Goal: Task Accomplishment & Management: Use online tool/utility

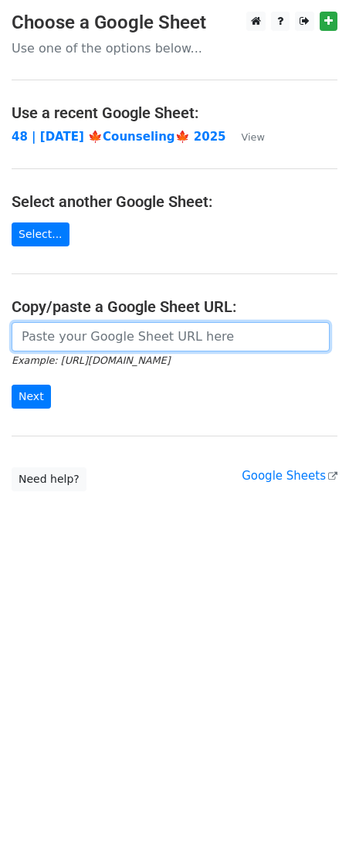
click at [131, 340] on input "url" at bounding box center [171, 336] width 318 height 29
paste input "[URL][DOMAIN_NAME]"
type input "[URL][DOMAIN_NAME]"
click at [12, 385] on input "Next" at bounding box center [31, 397] width 39 height 24
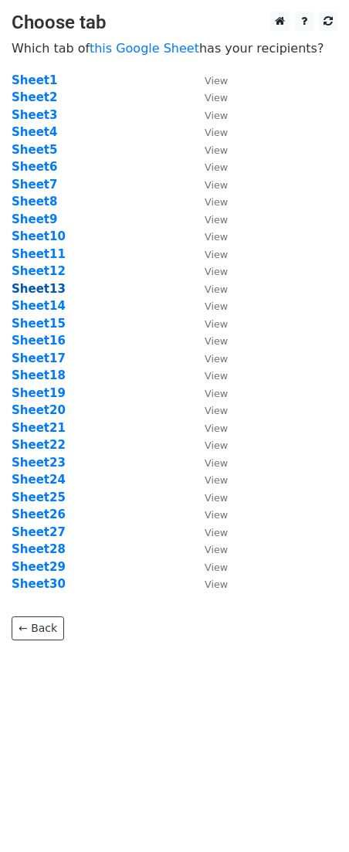
click at [51, 286] on strong "Sheet13" at bounding box center [39, 289] width 54 height 14
click at [148, 50] on link "this Google Sheet" at bounding box center [145, 48] width 110 height 15
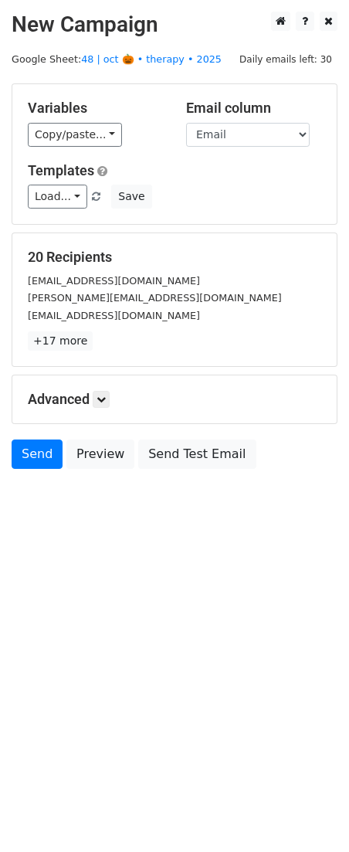
click at [150, 196] on div "Load... 2 2 Psych Practice Marketing Approach Psych Practice Marketing Guide 2 …" at bounding box center [174, 197] width 317 height 24
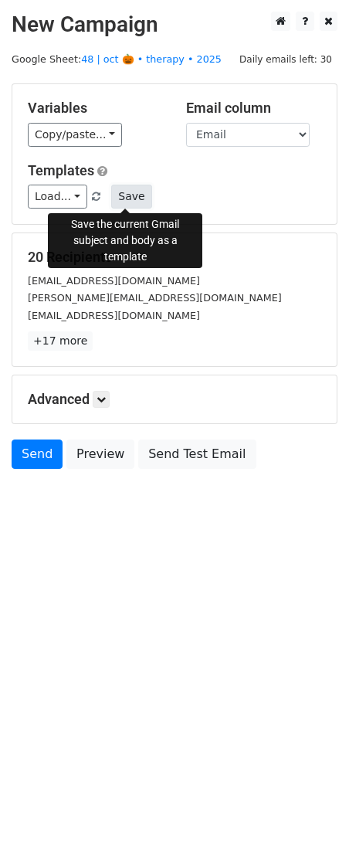
click at [124, 195] on button "Save" at bounding box center [131, 197] width 40 height 24
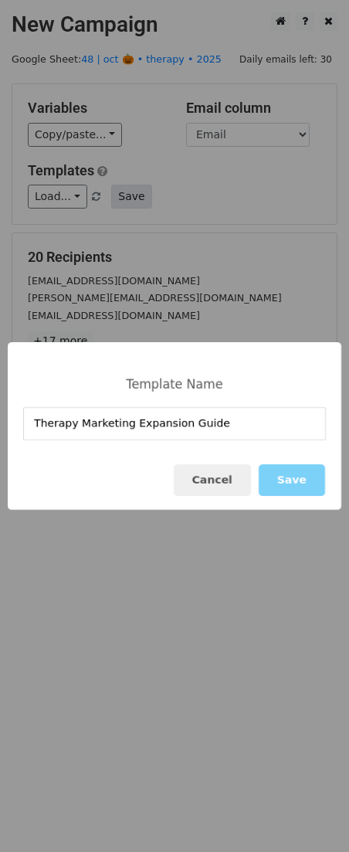
type input "Therapy Marketing Expansion Guide"
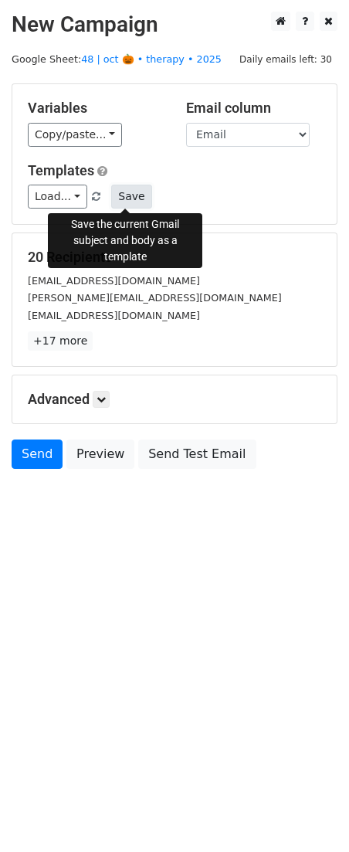
click at [131, 195] on button "Save" at bounding box center [131, 197] width 40 height 24
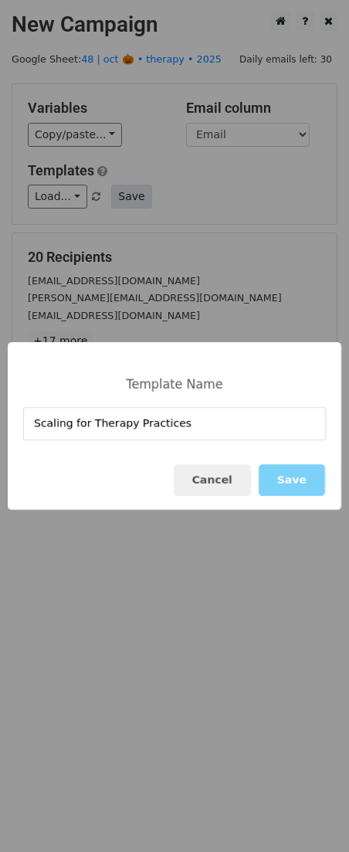
type input "Scaling for Therapy Practices"
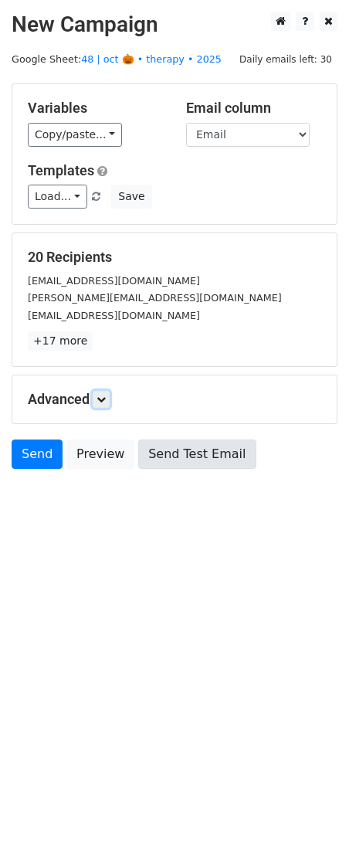
drag, startPoint x: 101, startPoint y: 397, endPoint x: 148, endPoint y: 483, distance: 97.4
click at [102, 397] on icon at bounding box center [101, 399] width 9 height 9
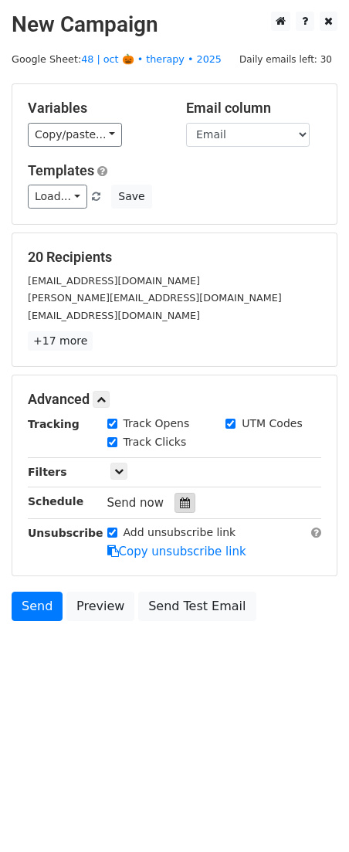
click at [185, 503] on div at bounding box center [185, 503] width 21 height 20
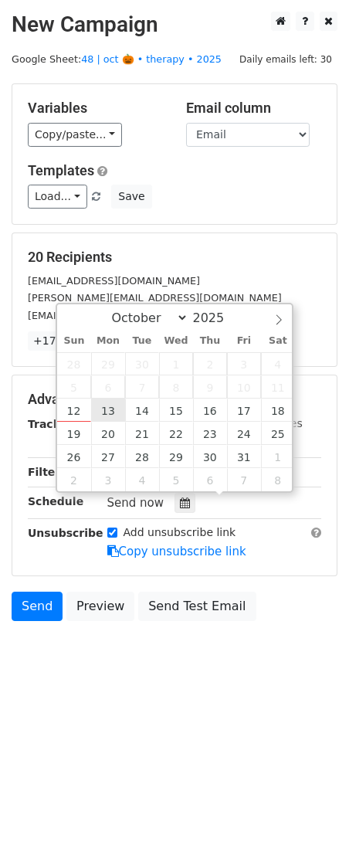
type input "2025-10-13 12:00"
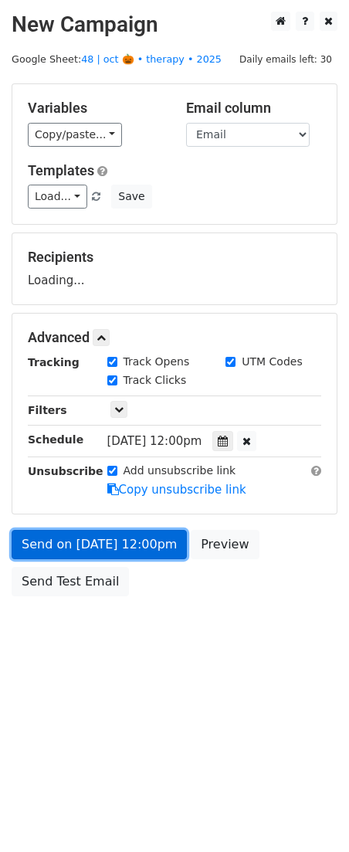
click at [112, 531] on link "Send on Oct 13 at 12:00pm" at bounding box center [99, 544] width 175 height 29
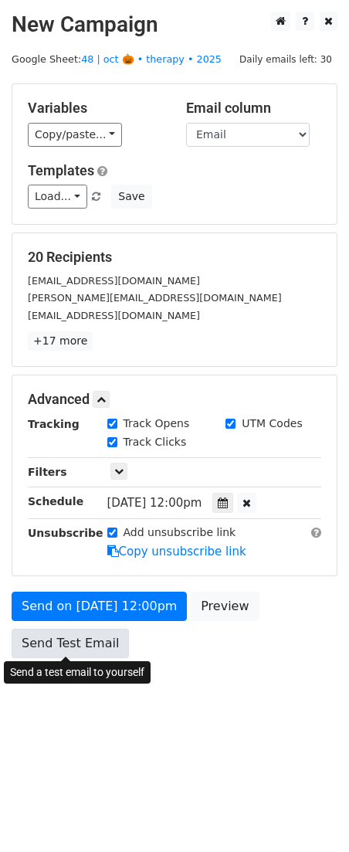
click at [68, 648] on link "Send Test Email" at bounding box center [70, 643] width 117 height 29
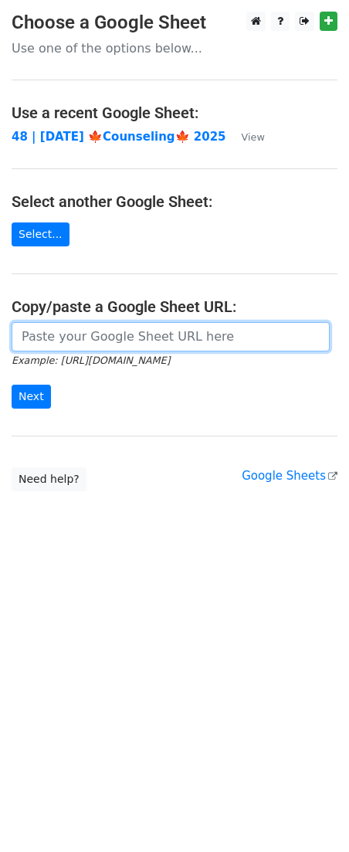
click at [114, 326] on input "url" at bounding box center [171, 336] width 318 height 29
paste input "https://docs.google.com/spreadsheets/d/1Yov7U4yu1LRVa2zh7P4x-d6uYhG9R0tfUXzfJA-…"
type input "https://docs.google.com/spreadsheets/d/1Yov7U4yu1LRVa2zh7P4x-d6uYhG9R0tfUXzfJA-…"
click at [12, 385] on input "Next" at bounding box center [31, 397] width 39 height 24
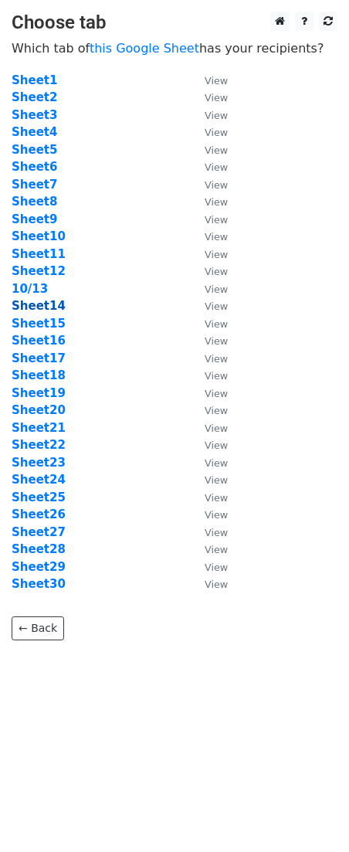
click at [50, 307] on strong "Sheet14" at bounding box center [39, 306] width 54 height 14
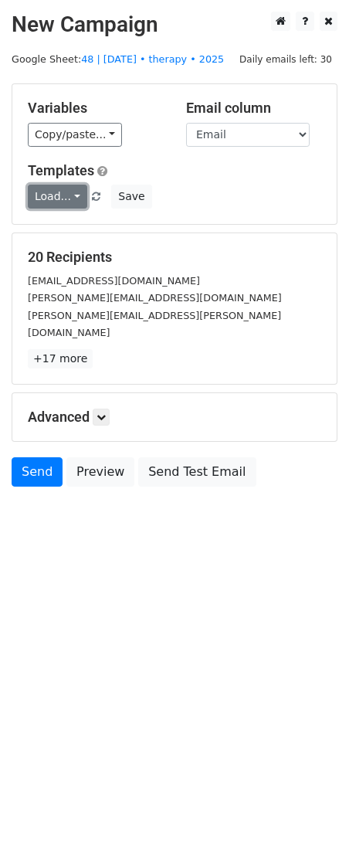
click at [56, 192] on link "Load..." at bounding box center [57, 197] width 59 height 24
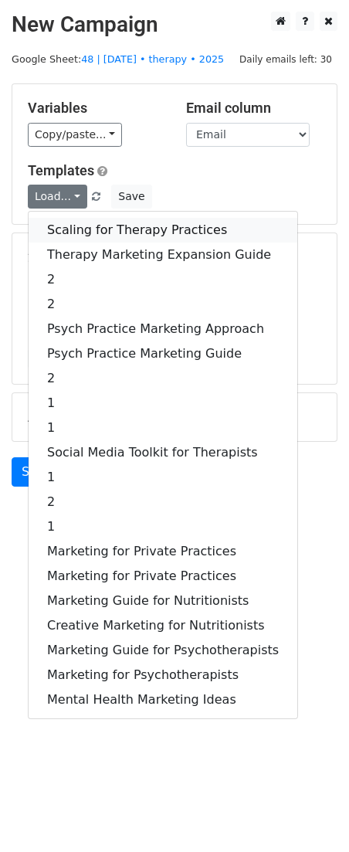
click at [124, 231] on link "Scaling for Therapy Practices" at bounding box center [163, 230] width 269 height 25
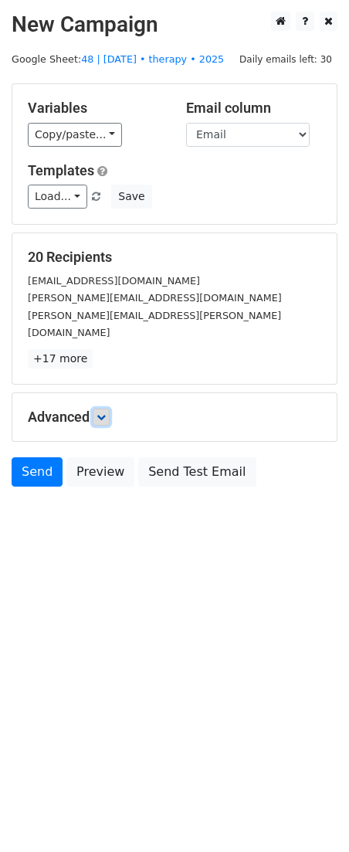
click at [99, 409] on link at bounding box center [101, 417] width 17 height 17
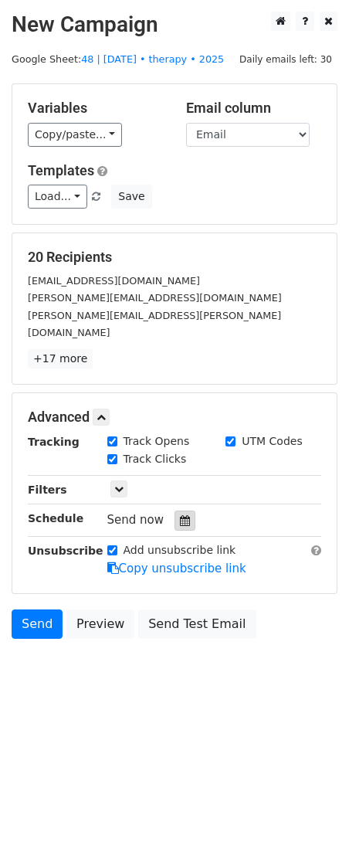
click at [180, 515] on icon at bounding box center [185, 520] width 10 height 11
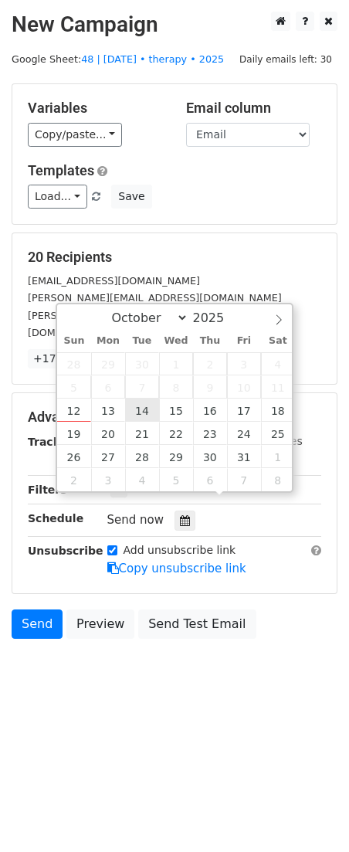
type input "2025-10-14 12:00"
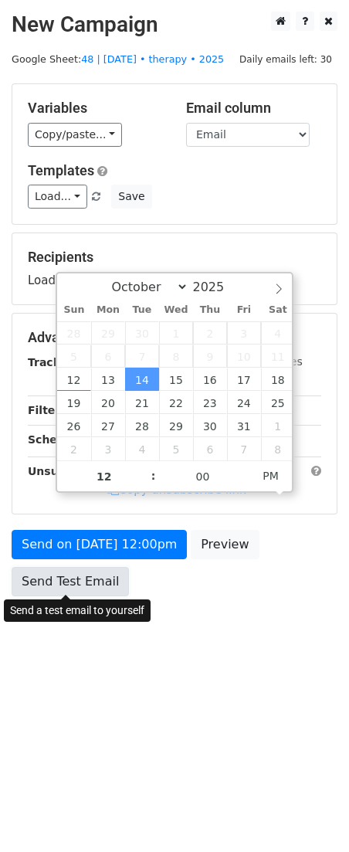
click at [85, 571] on link "Send Test Email" at bounding box center [70, 581] width 117 height 29
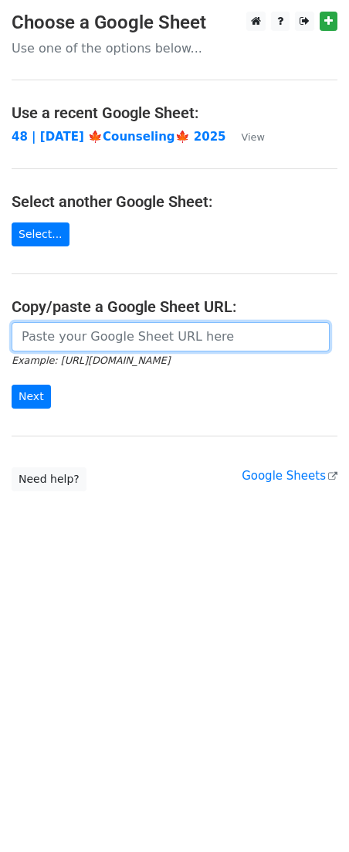
click at [67, 324] on input "url" at bounding box center [171, 336] width 318 height 29
paste input "https://docs.google.com/spreadsheets/d/1Yov7U4yu1LRVa2zh7P4x-d6uYhG9R0tfUXzfJA-…"
type input "https://docs.google.com/spreadsheets/d/1Yov7U4yu1LRVa2zh7P4x-d6uYhG9R0tfUXzfJA-…"
click at [12, 385] on input "Next" at bounding box center [31, 397] width 39 height 24
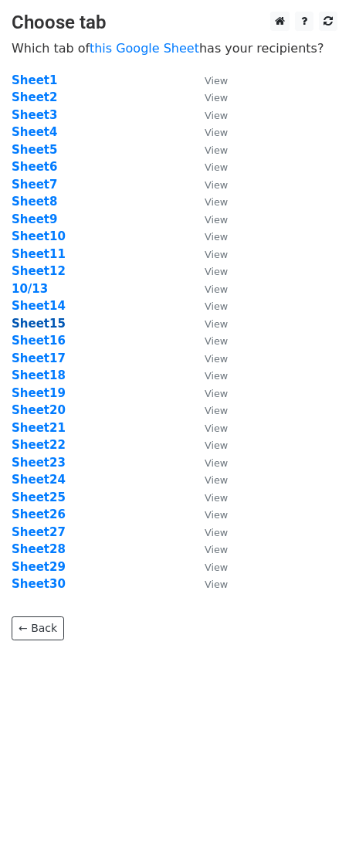
click at [42, 325] on strong "Sheet15" at bounding box center [39, 324] width 54 height 14
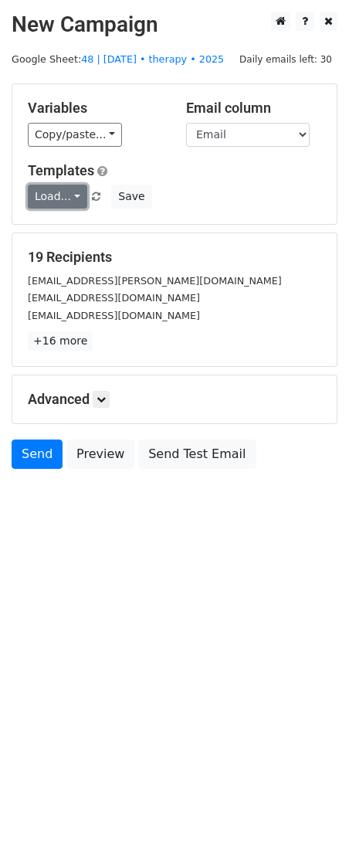
click at [63, 198] on link "Load..." at bounding box center [57, 197] width 59 height 24
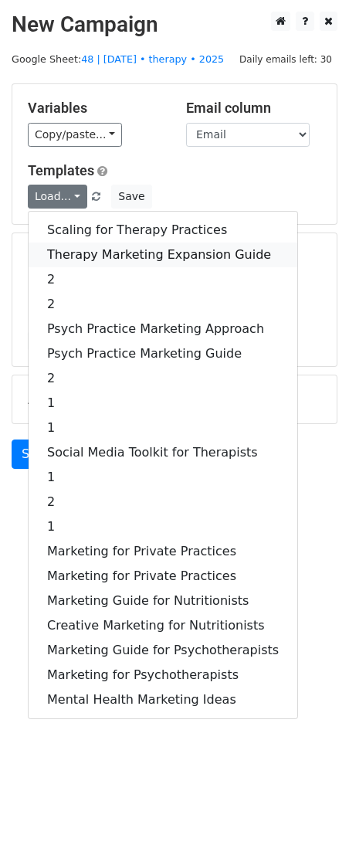
click at [89, 256] on link "Therapy Marketing Expansion Guide" at bounding box center [163, 255] width 269 height 25
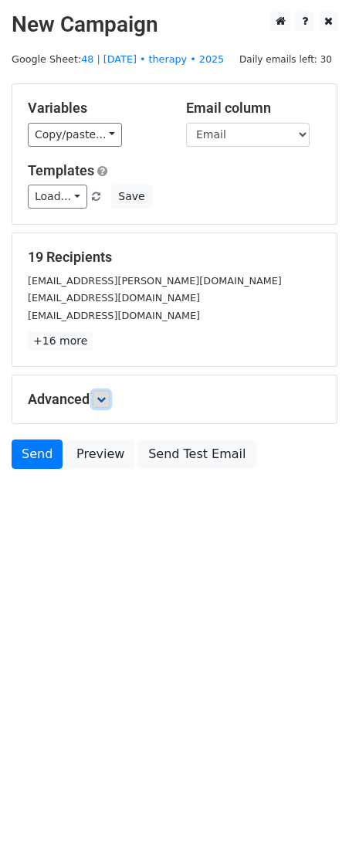
click at [110, 402] on link at bounding box center [101, 399] width 17 height 17
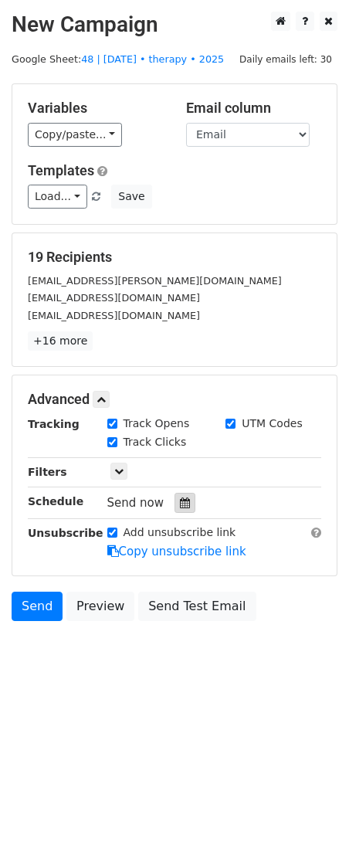
click at [180, 500] on icon at bounding box center [185, 502] width 10 height 11
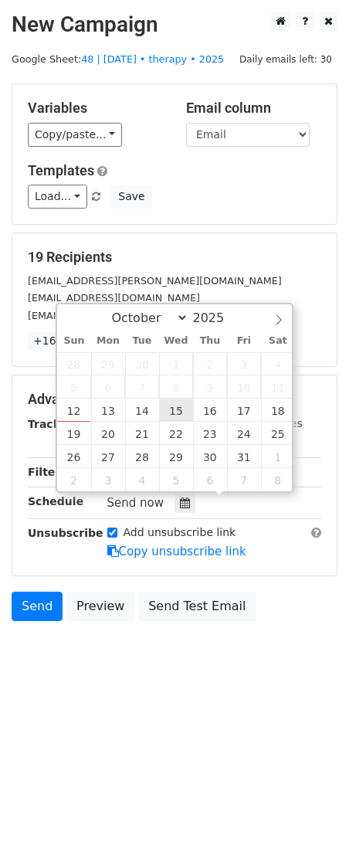
type input "2025-10-15 12:00"
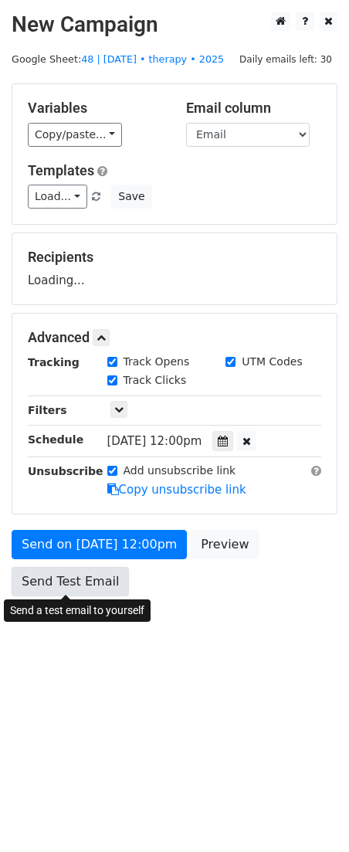
click at [88, 570] on link "Send Test Email" at bounding box center [70, 581] width 117 height 29
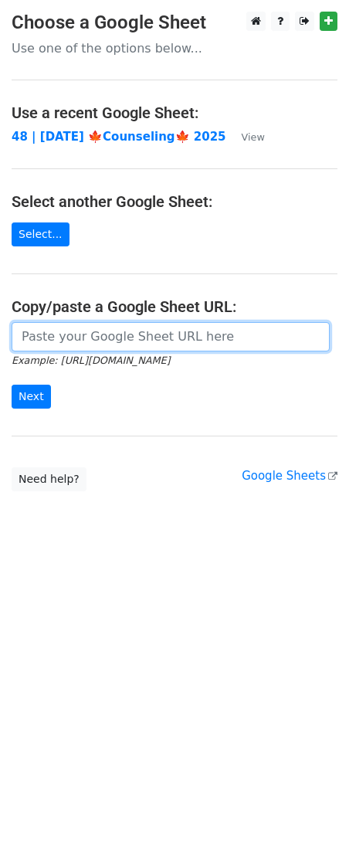
click at [66, 329] on input "url" at bounding box center [171, 336] width 318 height 29
paste input "https://docs.google.com/spreadsheets/d/1Yov7U4yu1LRVa2zh7P4x-d6uYhG9R0tfUXzfJA-…"
type input "https://docs.google.com/spreadsheets/d/1Yov7U4yu1LRVa2zh7P4x-d6uYhG9R0tfUXzfJA-…"
click at [12, 385] on input "Next" at bounding box center [31, 397] width 39 height 24
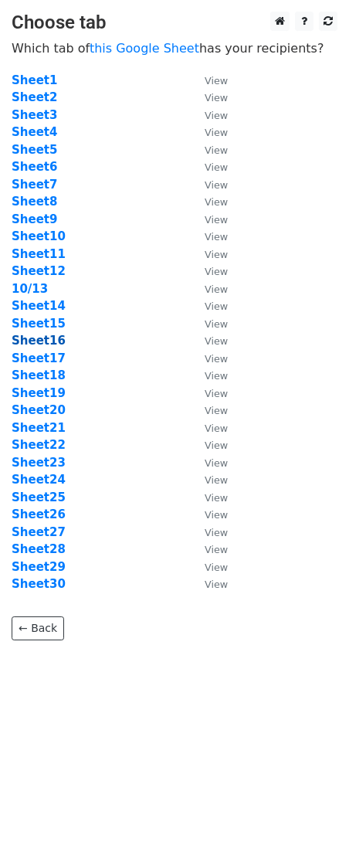
click at [40, 344] on strong "Sheet16" at bounding box center [39, 341] width 54 height 14
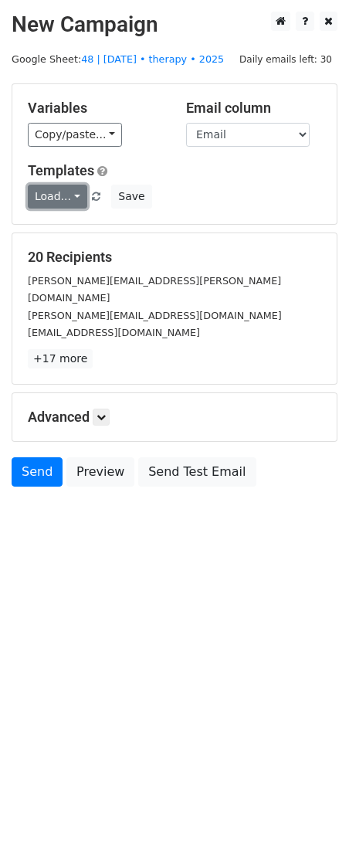
click at [66, 195] on link "Load..." at bounding box center [57, 197] width 59 height 24
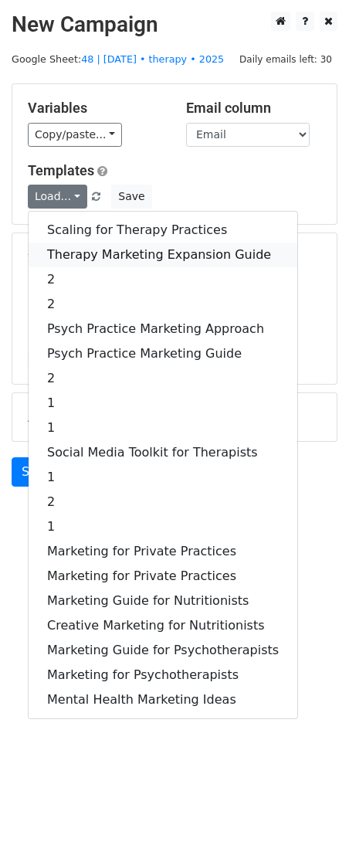
click at [86, 243] on link "Therapy Marketing Expansion Guide" at bounding box center [163, 255] width 269 height 25
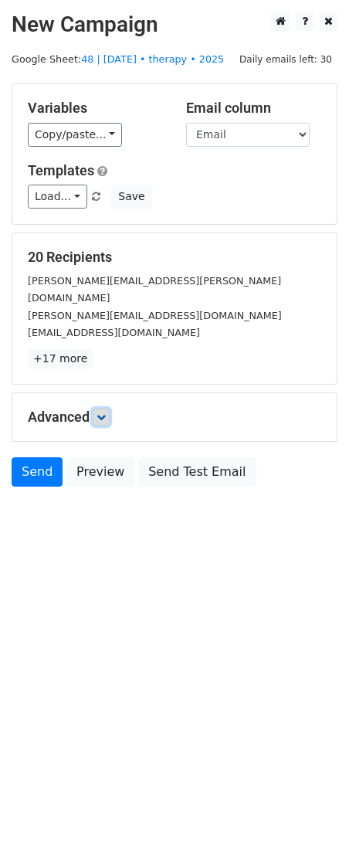
click at [106, 412] on icon at bounding box center [101, 416] width 9 height 9
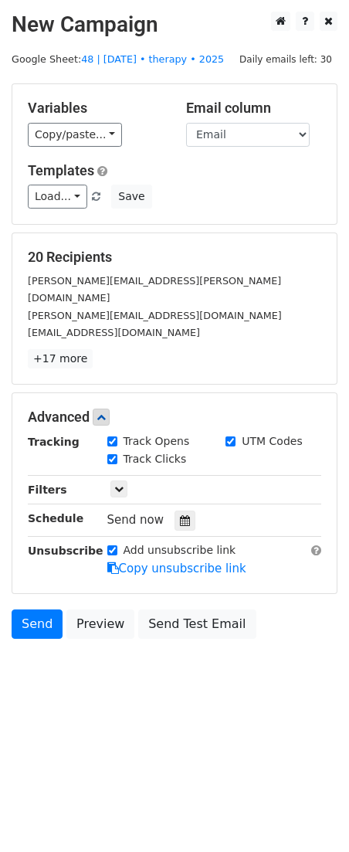
click at [181, 513] on div "Tracking Track Opens UTM Codes Track Clicks Filters Only include spreadsheet ro…" at bounding box center [174, 505] width 293 height 144
click at [180, 515] on icon at bounding box center [185, 520] width 10 height 11
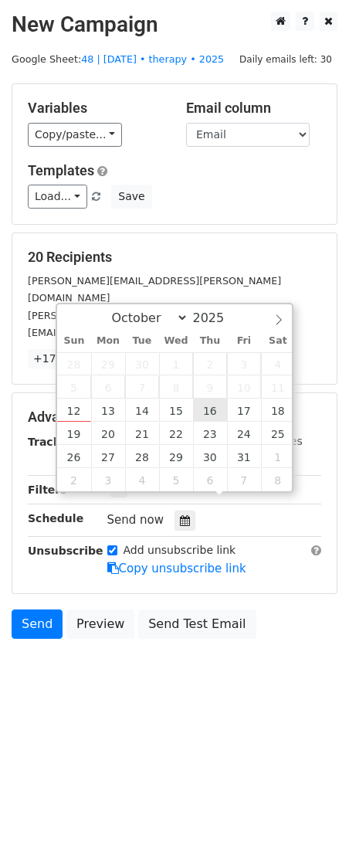
type input "2025-10-16 12:00"
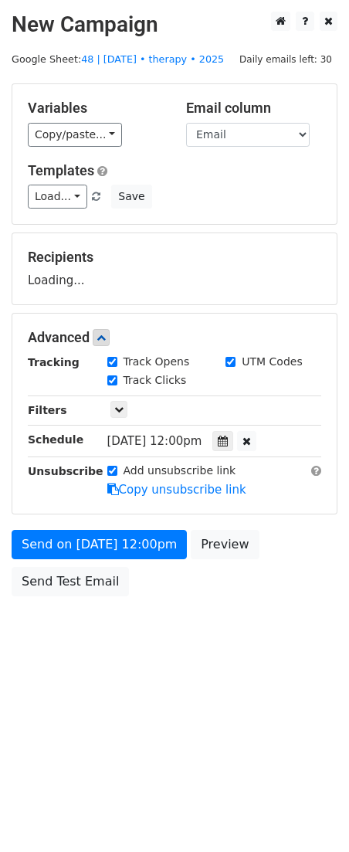
click at [118, 558] on div "Send on Oct 16 at 12:00pm Preview Send Test Email" at bounding box center [174, 567] width 349 height 74
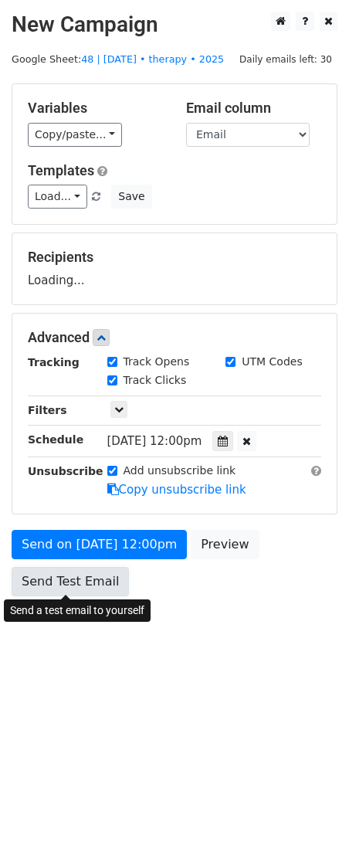
click at [84, 590] on link "Send Test Email" at bounding box center [70, 581] width 117 height 29
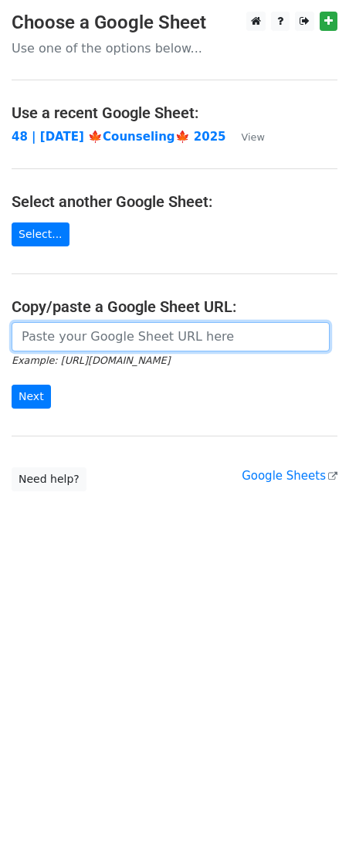
click at [98, 336] on input "url" at bounding box center [171, 336] width 318 height 29
paste input "[URL][DOMAIN_NAME]"
type input "https://docs.google.com/spreadsheets/d/1Yov7U4yu1LRVa2zh7P4x-d6uYhG9R0tfUXzfJA-…"
click at [12, 385] on input "Next" at bounding box center [31, 397] width 39 height 24
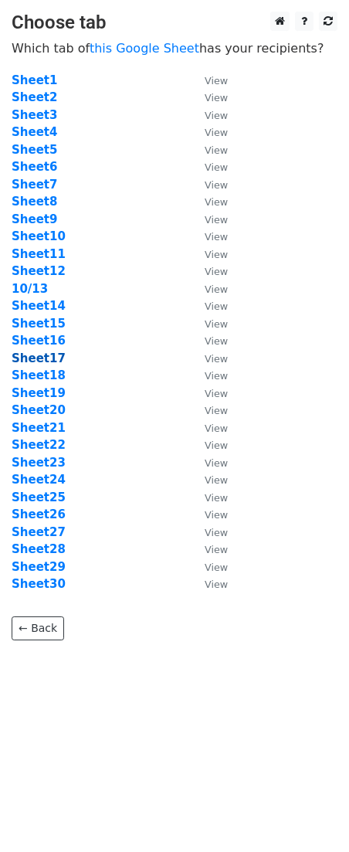
click at [38, 352] on strong "Sheet17" at bounding box center [39, 358] width 54 height 14
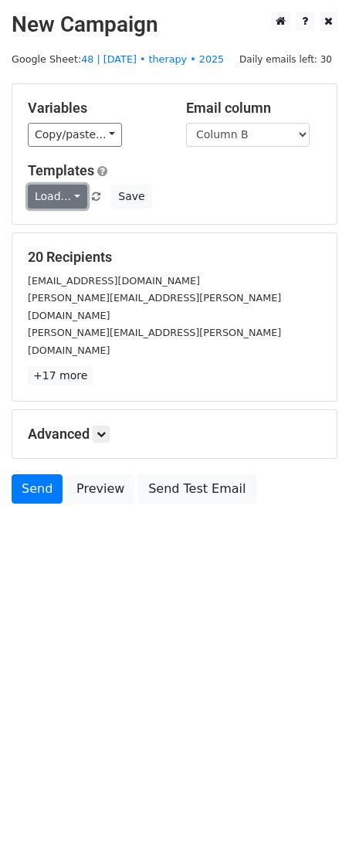
click at [50, 195] on link "Load..." at bounding box center [57, 197] width 59 height 24
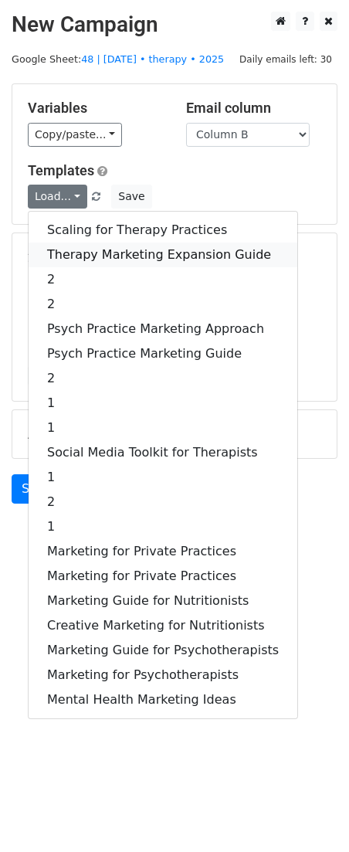
click at [120, 260] on link "Therapy Marketing Expansion Guide" at bounding box center [163, 255] width 269 height 25
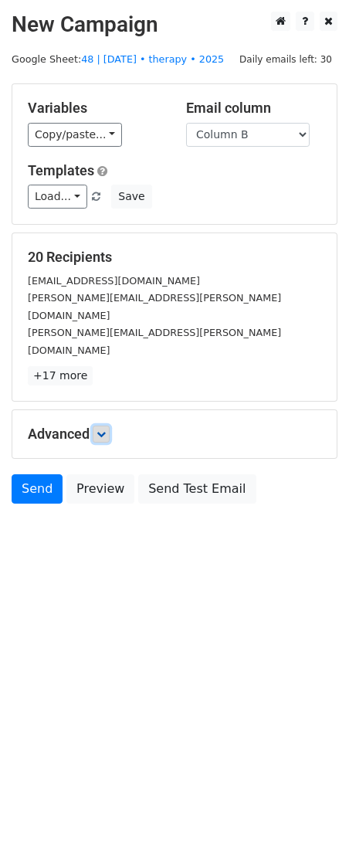
click at [103, 429] on icon at bounding box center [101, 433] width 9 height 9
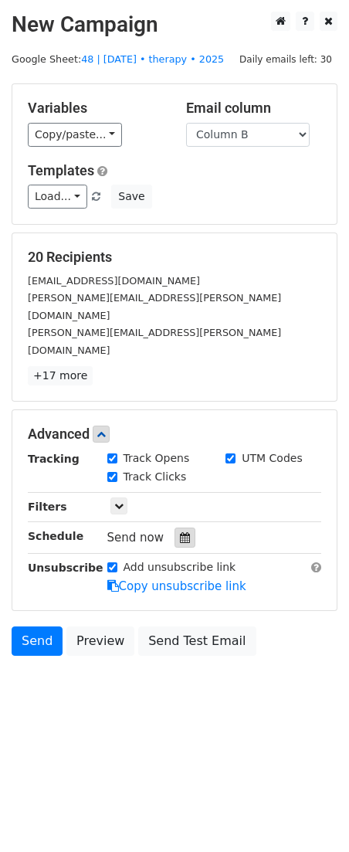
click at [180, 532] on icon at bounding box center [185, 537] width 10 height 11
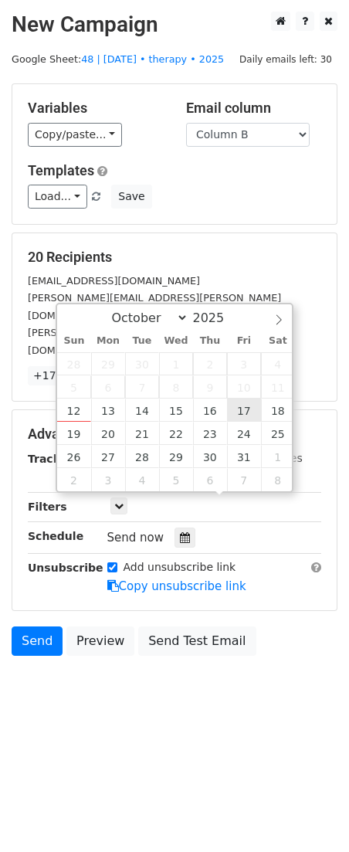
type input "2025-10-17 12:00"
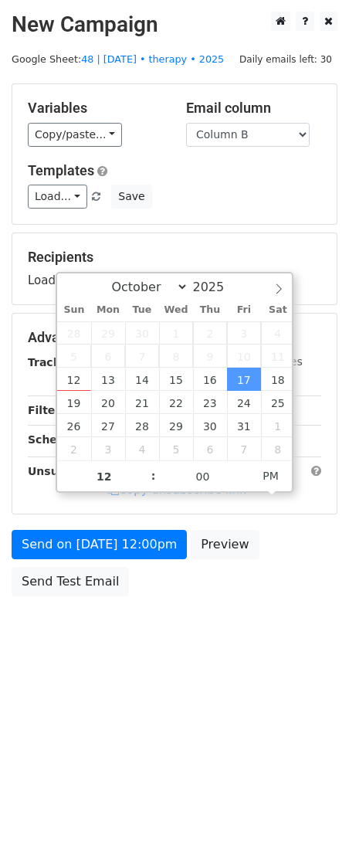
click at [107, 563] on div "Send on Oct 17 at 12:00pm Preview Send Test Email" at bounding box center [174, 567] width 349 height 74
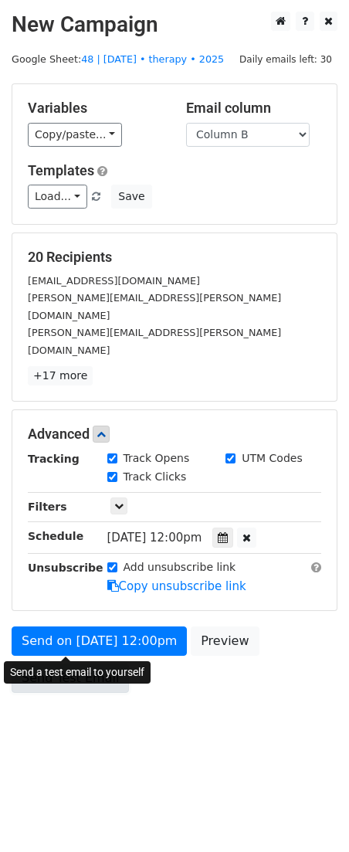
click at [74, 663] on link "Send Test Email" at bounding box center [70, 677] width 117 height 29
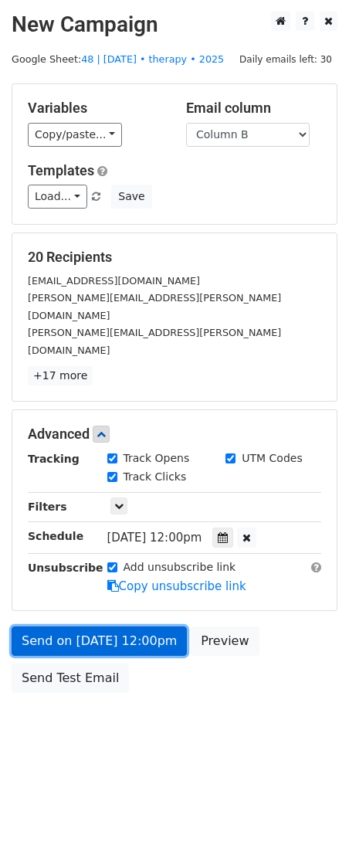
click at [150, 626] on link "Send on Oct 17 at 12:00pm" at bounding box center [99, 640] width 175 height 29
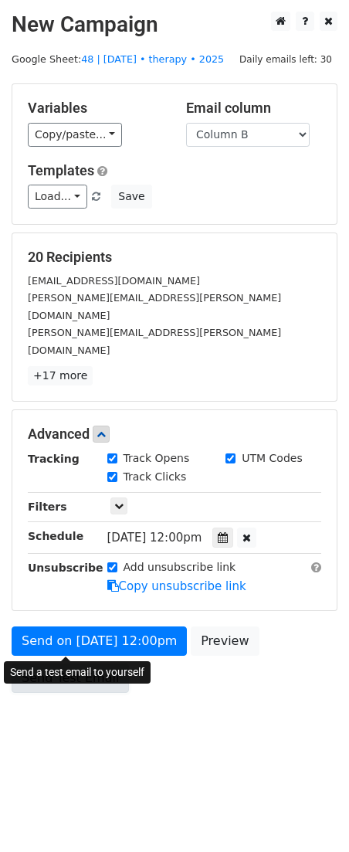
click at [56, 663] on link "Send Test Email" at bounding box center [70, 677] width 117 height 29
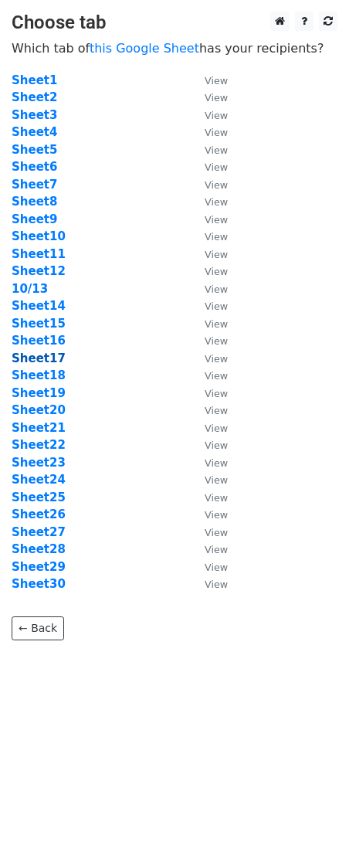
click at [33, 359] on strong "Sheet17" at bounding box center [39, 358] width 54 height 14
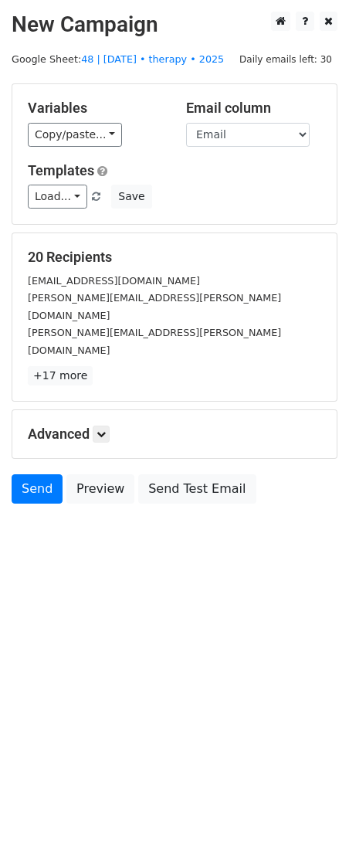
click at [63, 183] on div "Templates Load... Scaling for Therapy Practices Therapy Marketing Expansion Gui…" at bounding box center [174, 185] width 317 height 47
click at [56, 192] on link "Load..." at bounding box center [57, 197] width 59 height 24
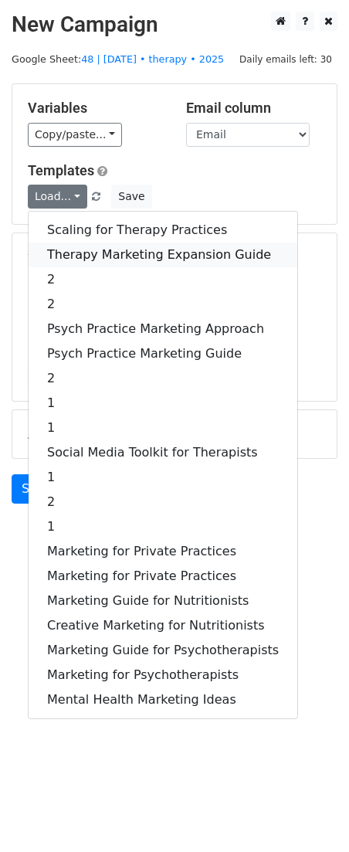
click at [72, 249] on link "Therapy Marketing Expansion Guide" at bounding box center [163, 255] width 269 height 25
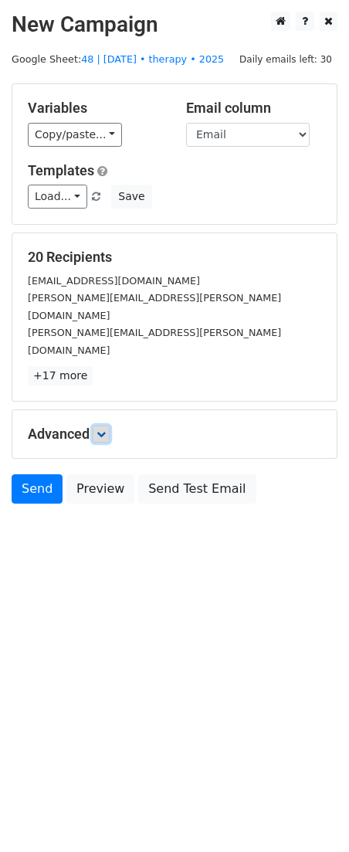
click at [100, 429] on icon at bounding box center [101, 433] width 9 height 9
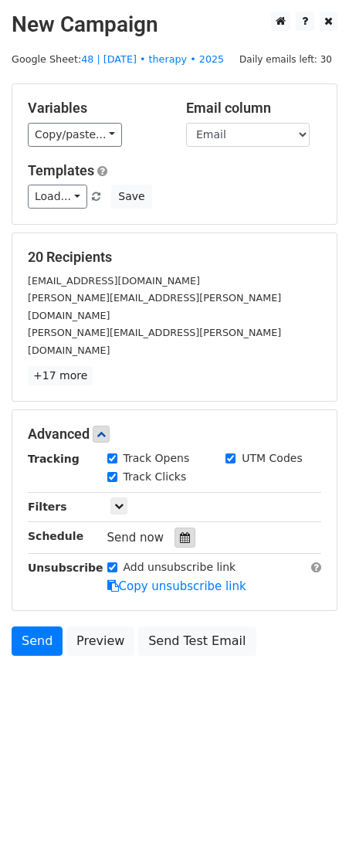
click at [175, 527] on div at bounding box center [185, 537] width 21 height 20
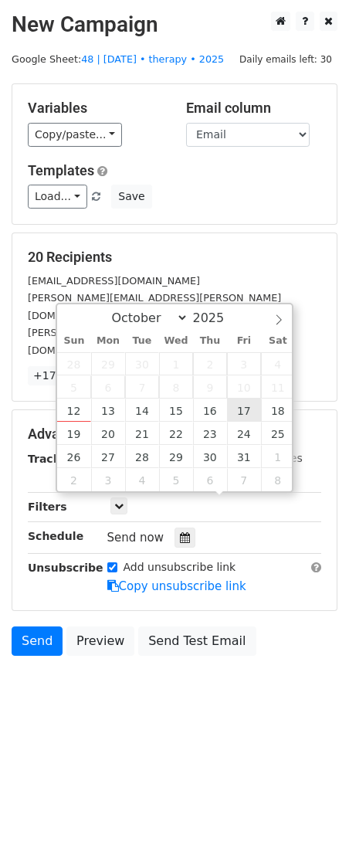
type input "2025-10-17 12:00"
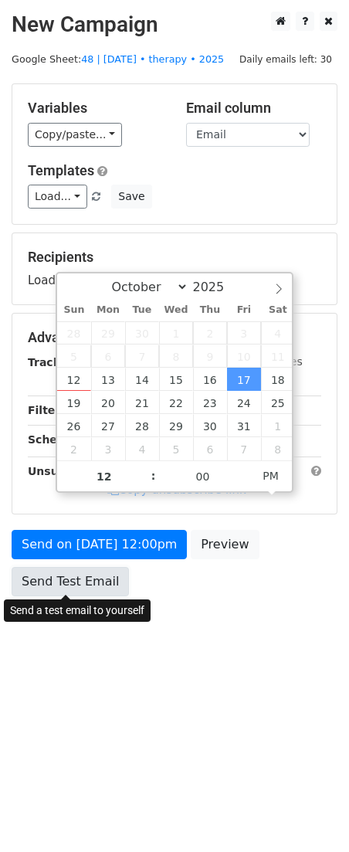
click at [69, 586] on link "Send Test Email" at bounding box center [70, 581] width 117 height 29
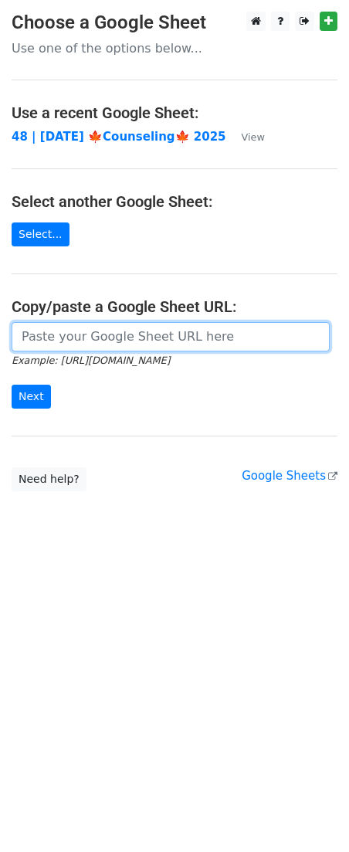
click at [66, 346] on input "url" at bounding box center [171, 336] width 318 height 29
paste input "[URL][DOMAIN_NAME]"
type input "https://docs.google.com/spreadsheets/d/1Yov7U4yu1LRVa2zh7P4x-d6uYhG9R0tfUXzfJA-…"
click at [12, 385] on input "Next" at bounding box center [31, 397] width 39 height 24
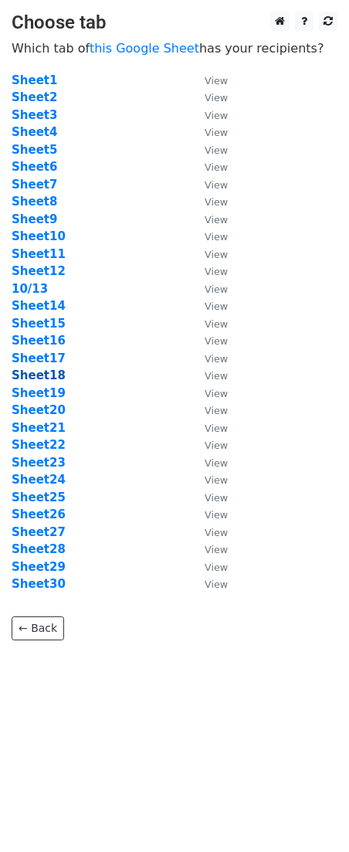
click at [56, 377] on strong "Sheet18" at bounding box center [39, 375] width 54 height 14
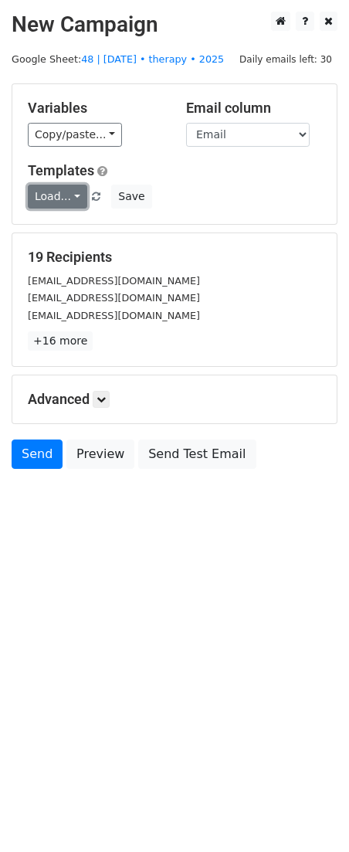
click at [73, 194] on link "Load..." at bounding box center [57, 197] width 59 height 24
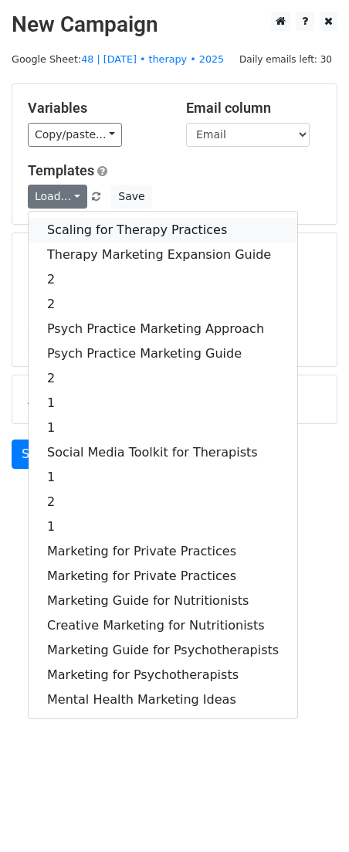
click at [66, 226] on link "Scaling for Therapy Practices" at bounding box center [163, 230] width 269 height 25
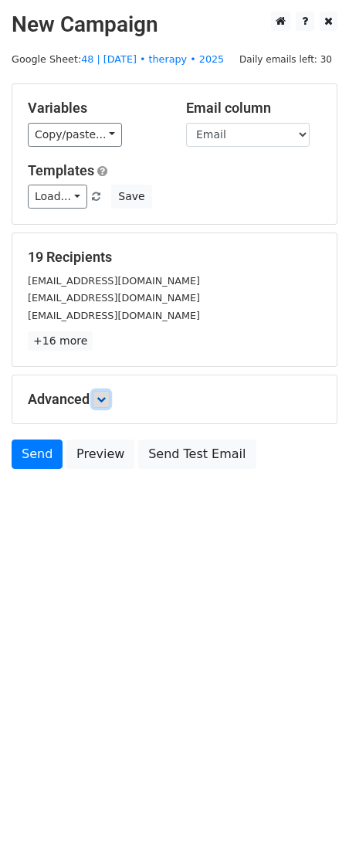
click at [98, 399] on link at bounding box center [101, 399] width 17 height 17
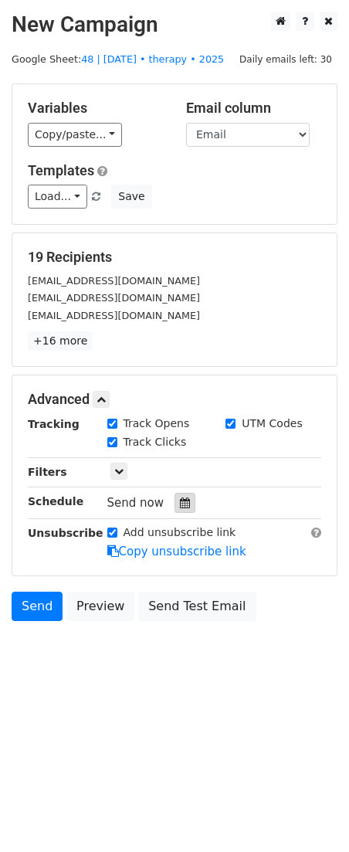
click at [180, 499] on icon at bounding box center [185, 502] width 10 height 11
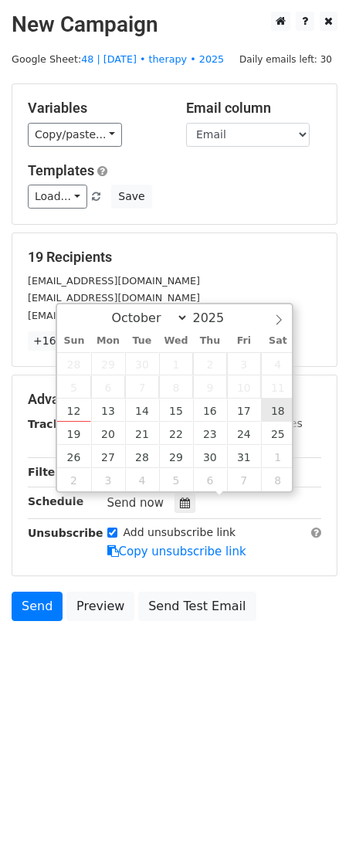
type input "2025-10-18 12:00"
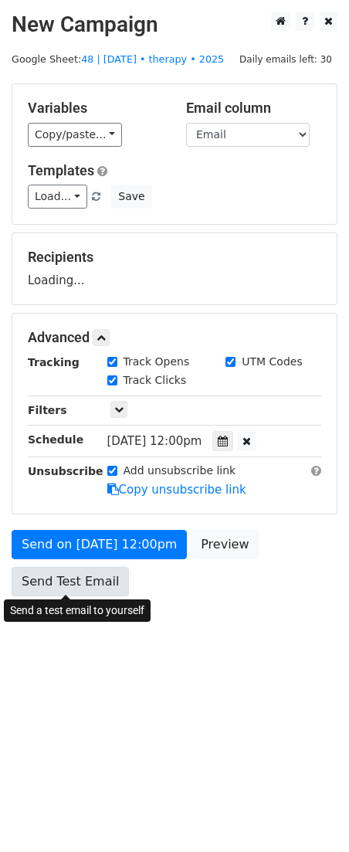
click at [99, 577] on link "Send Test Email" at bounding box center [70, 581] width 117 height 29
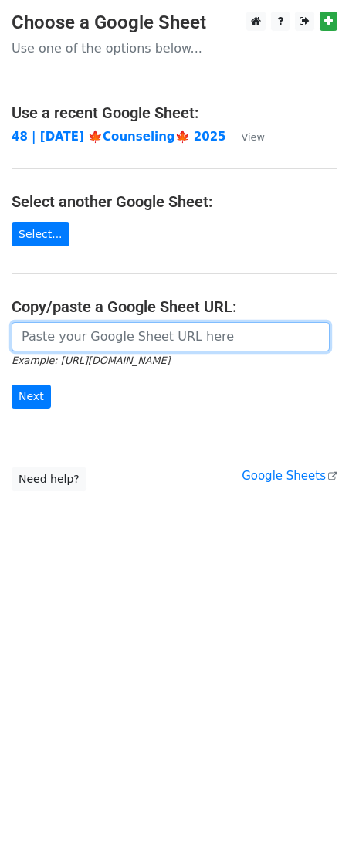
click at [90, 334] on input "url" at bounding box center [171, 336] width 318 height 29
paste input "[URL][DOMAIN_NAME]"
type input "https://docs.google.com/spreadsheets/d/1Yov7U4yu1LRVa2zh7P4x-d6uYhG9R0tfUXzfJA-…"
click at [12, 385] on input "Next" at bounding box center [31, 397] width 39 height 24
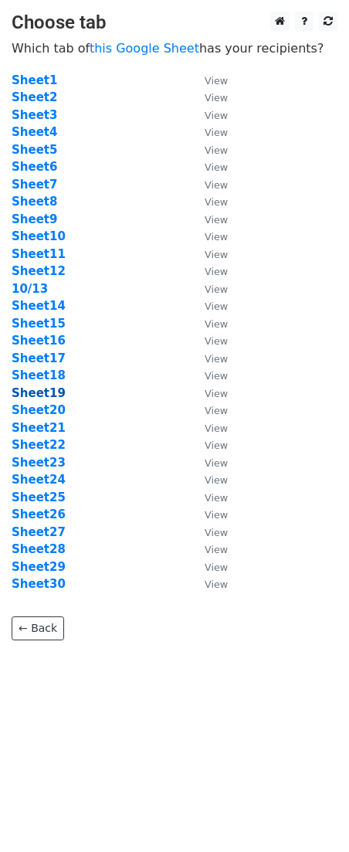
click at [49, 397] on strong "Sheet19" at bounding box center [39, 393] width 54 height 14
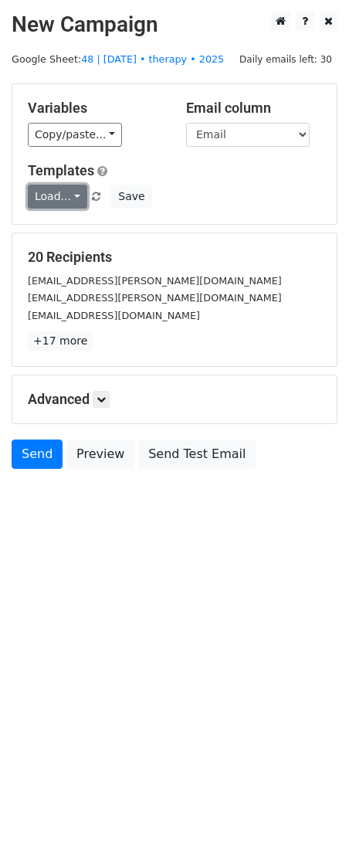
click at [52, 188] on link "Load..." at bounding box center [57, 197] width 59 height 24
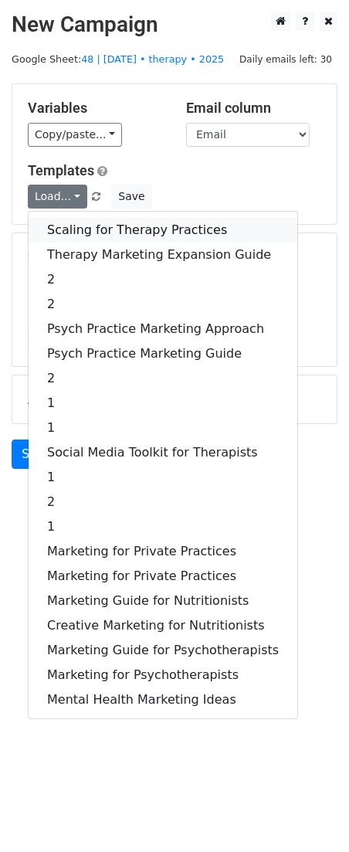
click at [113, 229] on link "Scaling for Therapy Practices" at bounding box center [163, 230] width 269 height 25
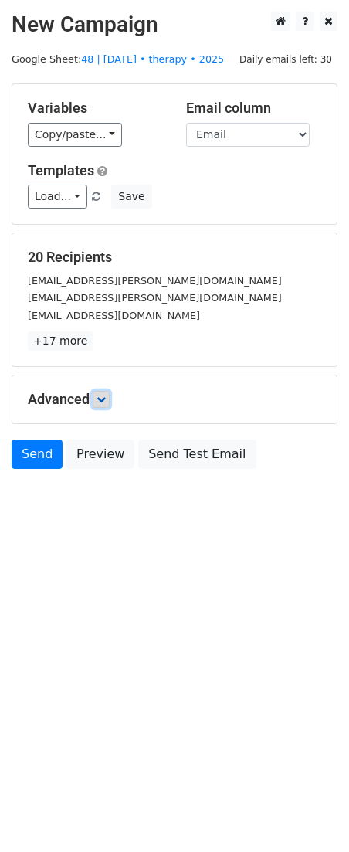
click at [104, 401] on icon at bounding box center [101, 399] width 9 height 9
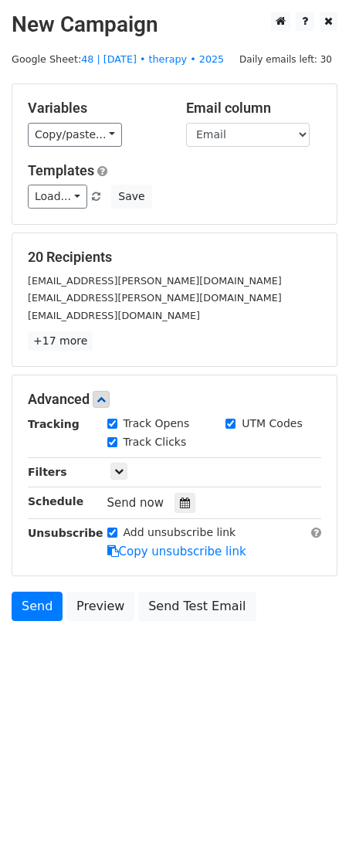
click at [176, 487] on div "Tracking Track Opens UTM Codes Track Clicks Filters Only include spreadsheet ro…" at bounding box center [174, 488] width 293 height 144
click at [180, 502] on icon at bounding box center [185, 502] width 10 height 11
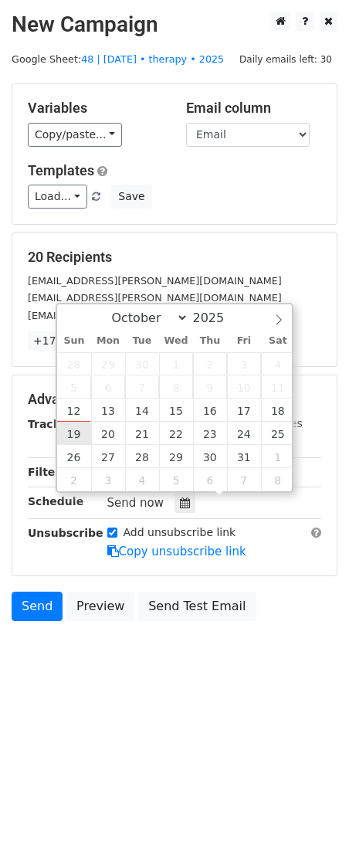
type input "2025-10-19 12:00"
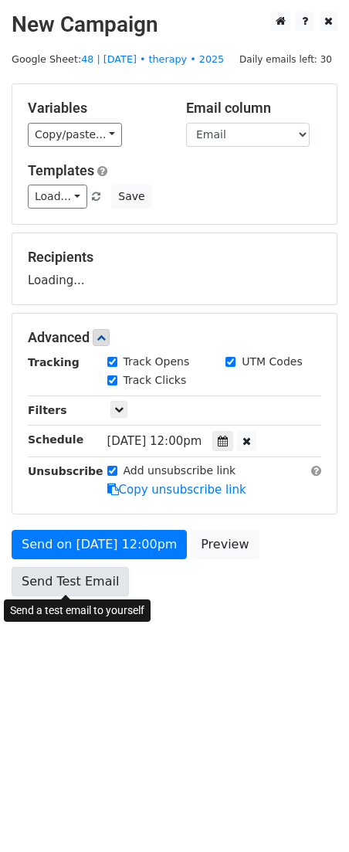
click at [66, 573] on link "Send Test Email" at bounding box center [70, 581] width 117 height 29
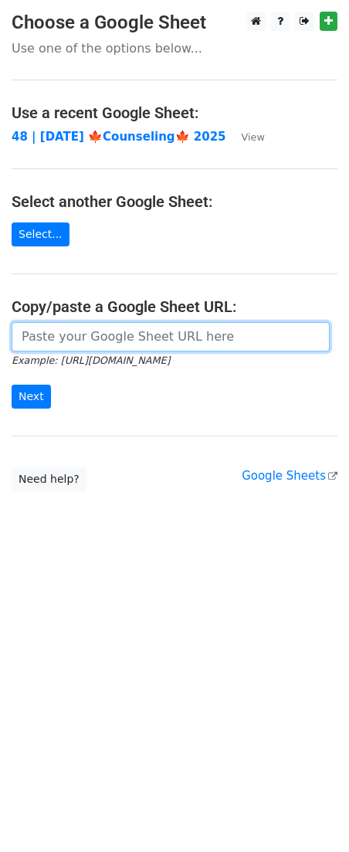
click at [145, 336] on input "url" at bounding box center [171, 336] width 318 height 29
paste input "[URL][DOMAIN_NAME]"
type input "[URL][DOMAIN_NAME]"
click at [12, 385] on input "Next" at bounding box center [31, 397] width 39 height 24
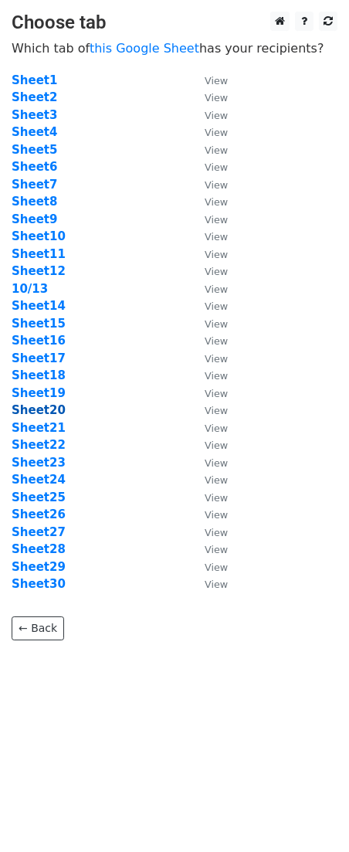
click at [49, 410] on strong "Sheet20" at bounding box center [39, 410] width 54 height 14
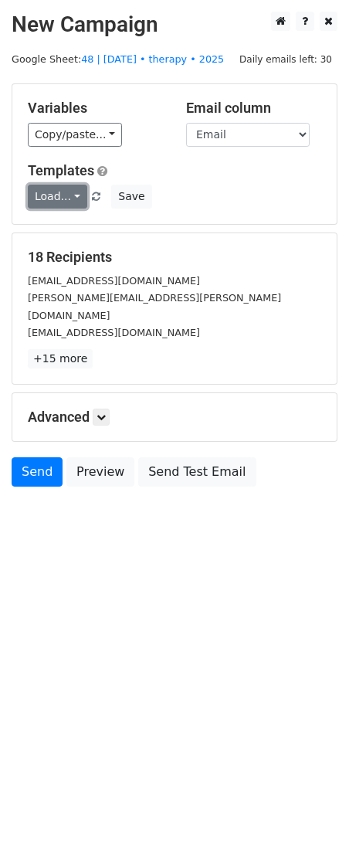
click at [66, 195] on link "Load..." at bounding box center [57, 197] width 59 height 24
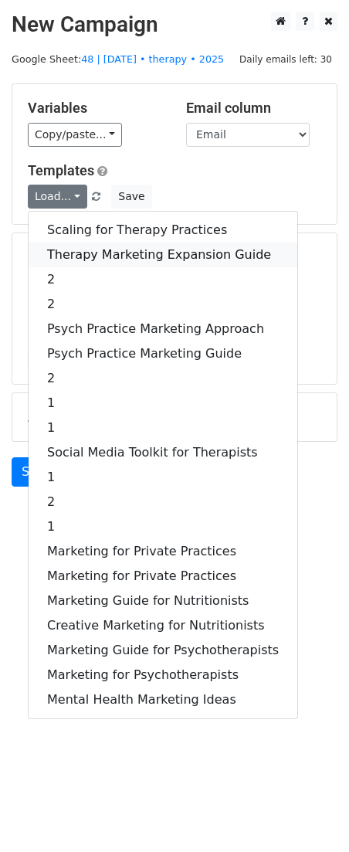
click at [104, 244] on link "Therapy Marketing Expansion Guide" at bounding box center [163, 255] width 269 height 25
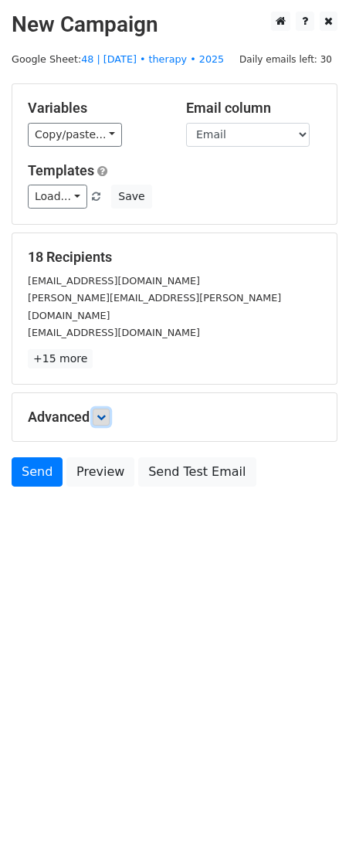
click at [106, 412] on icon at bounding box center [101, 416] width 9 height 9
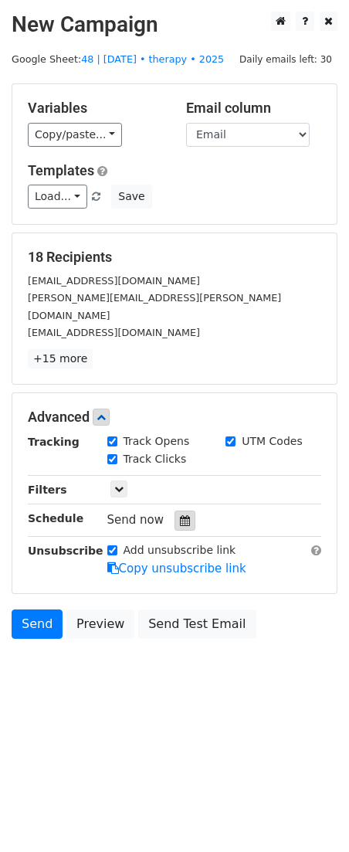
click at [180, 515] on icon at bounding box center [185, 520] width 10 height 11
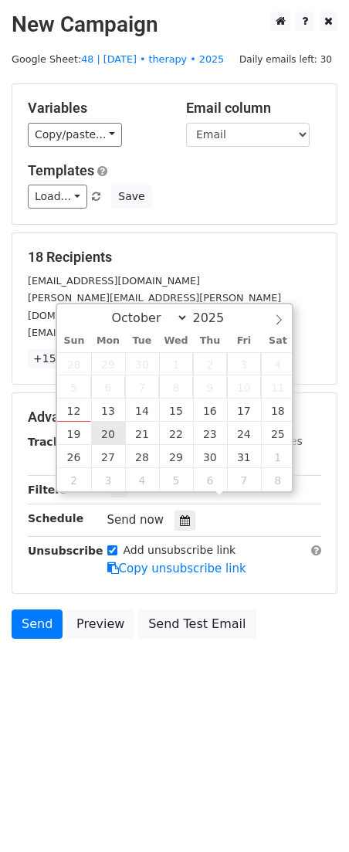
type input "2025-10-20 12:00"
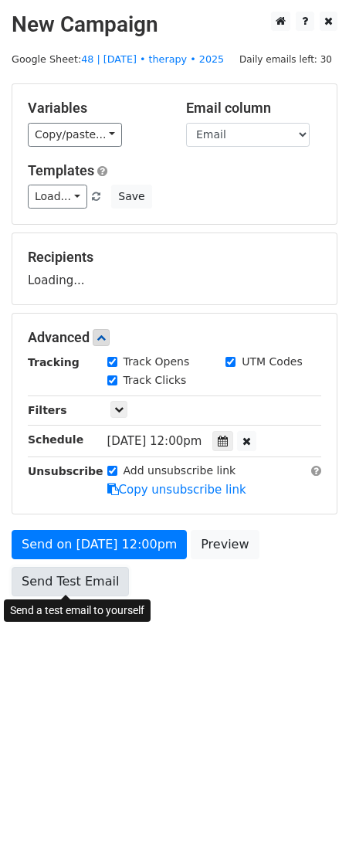
click at [93, 584] on link "Send Test Email" at bounding box center [70, 581] width 117 height 29
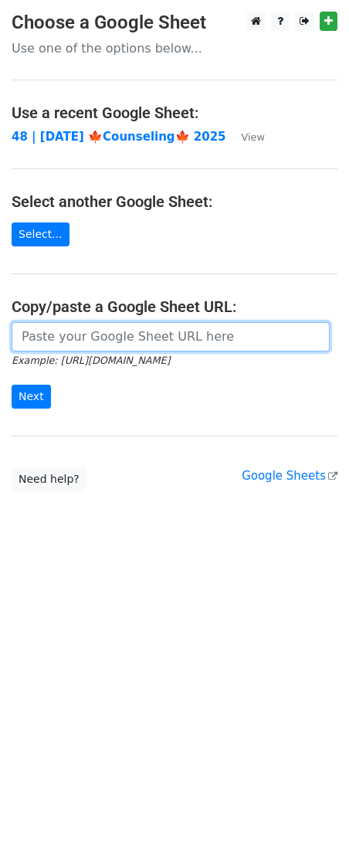
click at [101, 341] on input "url" at bounding box center [171, 336] width 318 height 29
paste input "https://docs.google.com/spreadsheets/d/1Yov7U4yu1LRVa2zh7P4x-d6uYhG9R0tfUXzfJA-…"
type input "https://docs.google.com/spreadsheets/d/1Yov7U4yu1LRVa2zh7P4x-d6uYhG9R0tfUXzfJA-…"
click at [12, 385] on input "Next" at bounding box center [31, 397] width 39 height 24
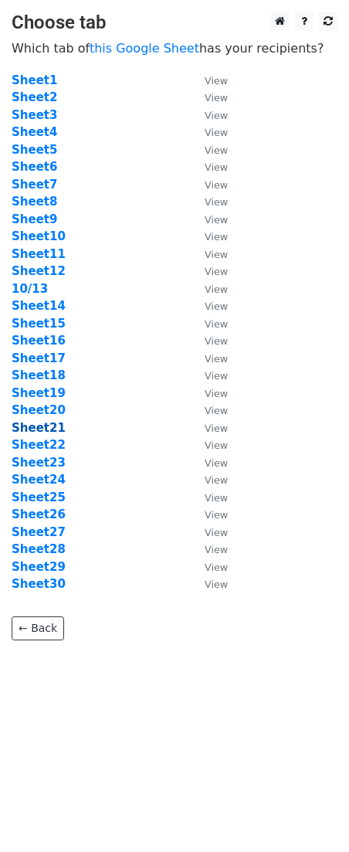
click at [46, 432] on strong "Sheet21" at bounding box center [39, 428] width 54 height 14
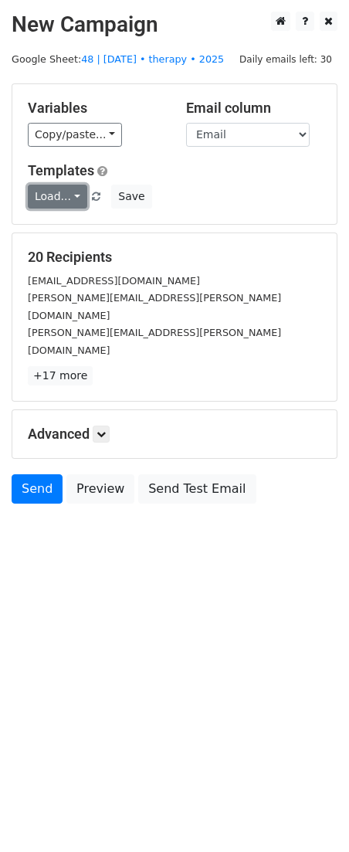
click at [56, 198] on link "Load..." at bounding box center [57, 197] width 59 height 24
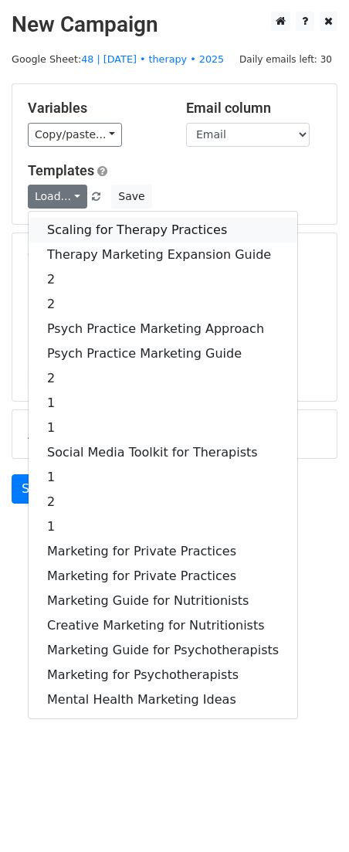
drag, startPoint x: 93, startPoint y: 232, endPoint x: 93, endPoint y: 241, distance: 9.3
click at [93, 231] on link "Scaling for Therapy Practices" at bounding box center [163, 230] width 269 height 25
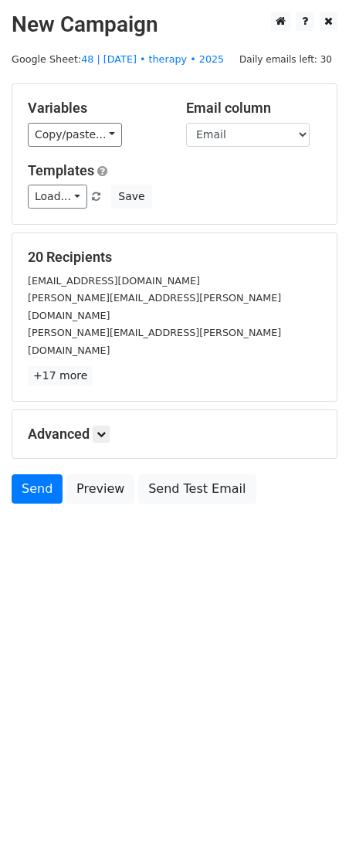
click at [110, 410] on div "Advanced Tracking Track Opens UTM Codes Track Clicks Filters Only include sprea…" at bounding box center [174, 434] width 324 height 48
click at [115, 426] on h5 "Advanced" at bounding box center [174, 434] width 293 height 17
click at [106, 429] on icon at bounding box center [101, 433] width 9 height 9
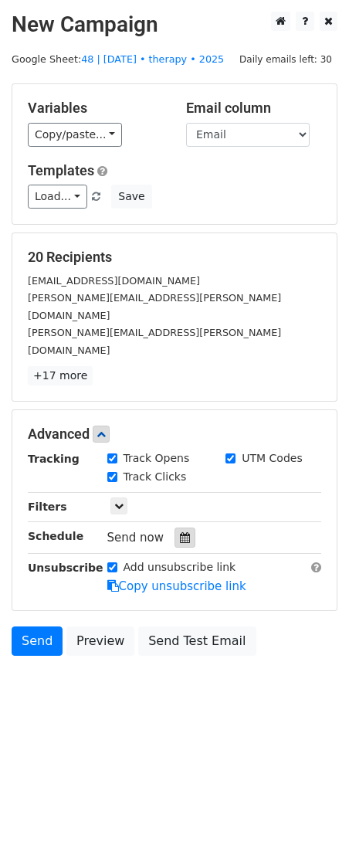
click at [183, 527] on div at bounding box center [185, 537] width 21 height 20
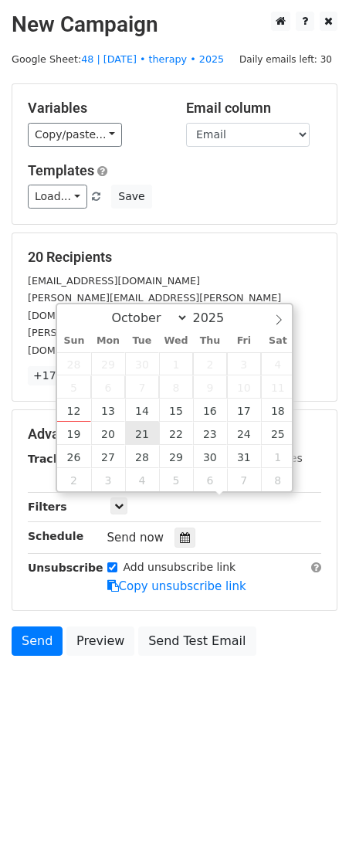
type input "2025-10-21 12:00"
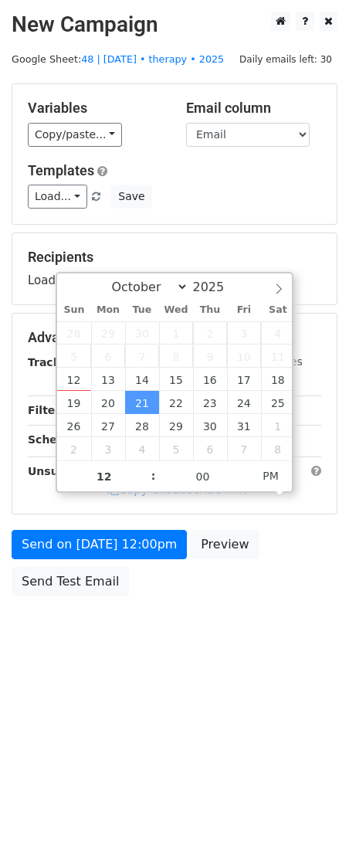
click at [97, 564] on div "Send on Oct 21 at 12:00pm Preview Send Test Email" at bounding box center [174, 567] width 349 height 74
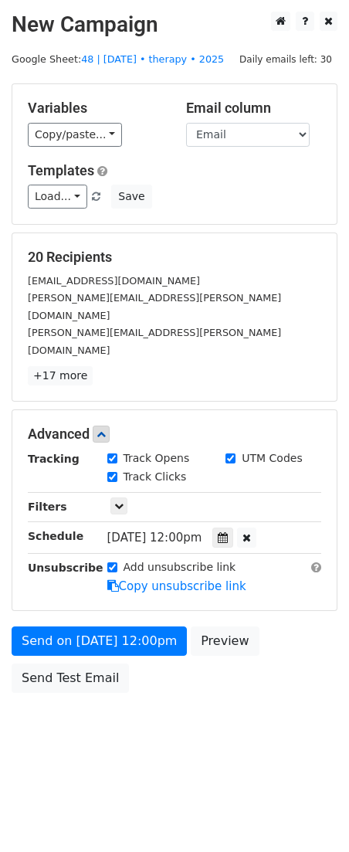
click at [76, 585] on form "Variables Copy/paste... {{Name}} {{Email}} Email column Name Email Templates Lo…" at bounding box center [175, 391] width 326 height 617
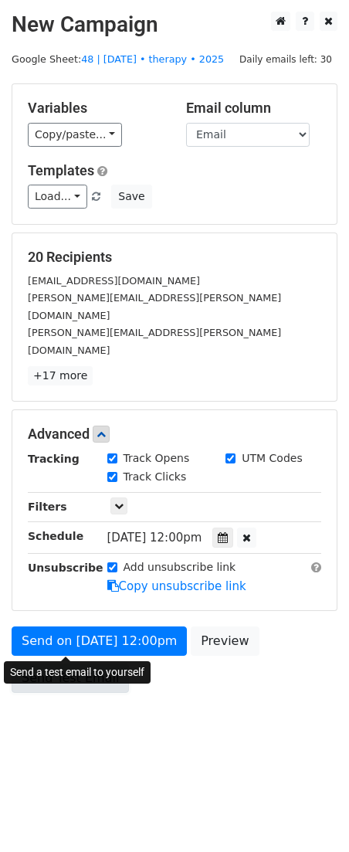
click at [63, 663] on link "Send Test Email" at bounding box center [70, 677] width 117 height 29
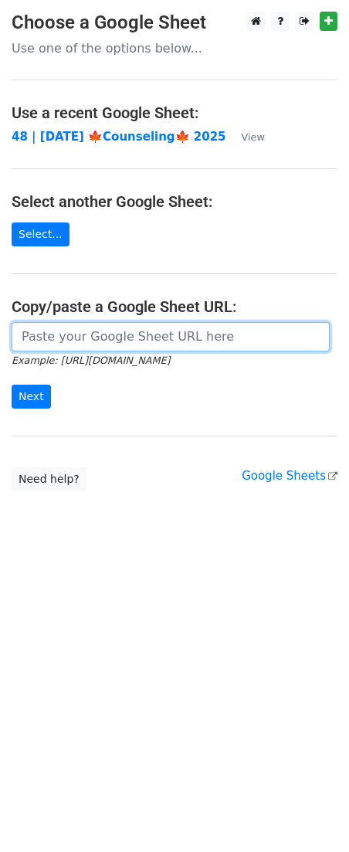
click at [140, 324] on input "url" at bounding box center [171, 336] width 318 height 29
paste input "[URL][DOMAIN_NAME]"
type input "[URL][DOMAIN_NAME]"
click at [12, 385] on input "Next" at bounding box center [31, 397] width 39 height 24
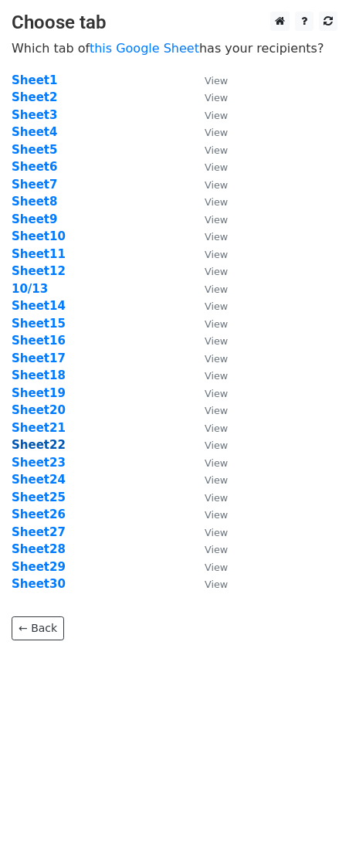
click at [37, 438] on strong "Sheet22" at bounding box center [39, 445] width 54 height 14
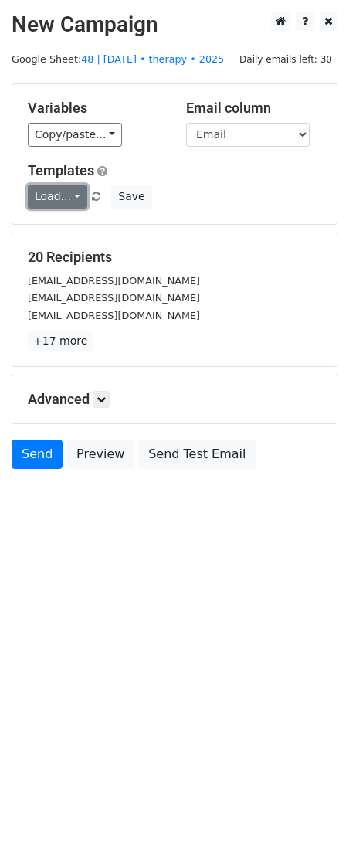
click at [45, 186] on link "Load..." at bounding box center [57, 197] width 59 height 24
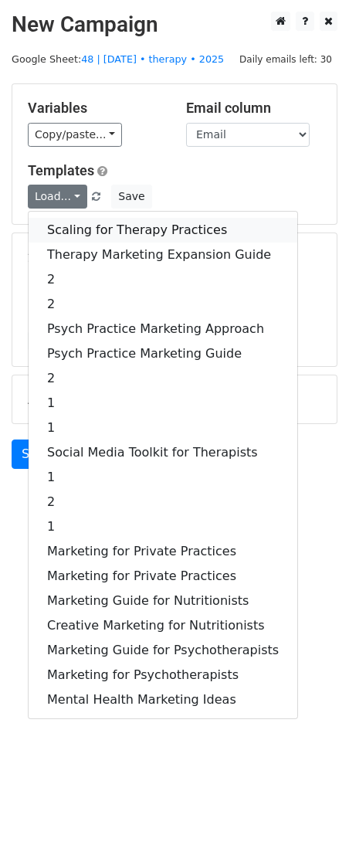
click at [62, 236] on link "Scaling for Therapy Practices" at bounding box center [163, 230] width 269 height 25
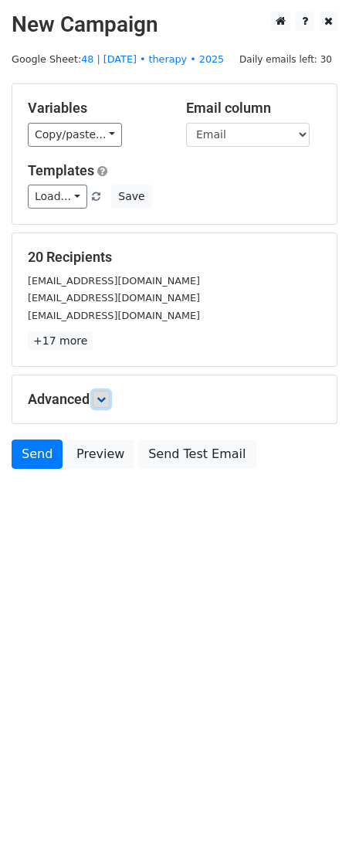
click at [106, 403] on link at bounding box center [101, 399] width 17 height 17
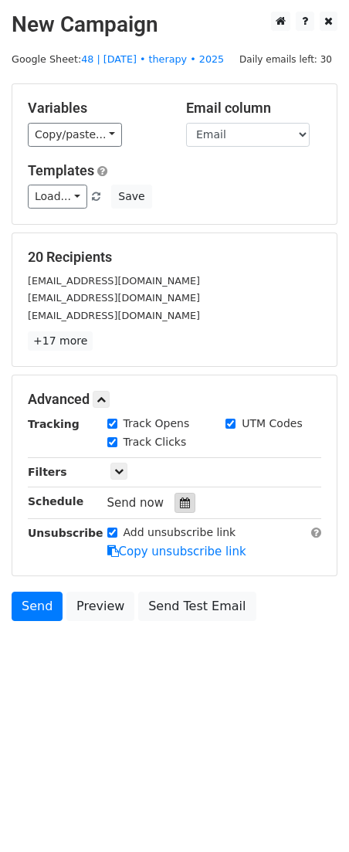
click at [181, 499] on icon at bounding box center [185, 502] width 10 height 11
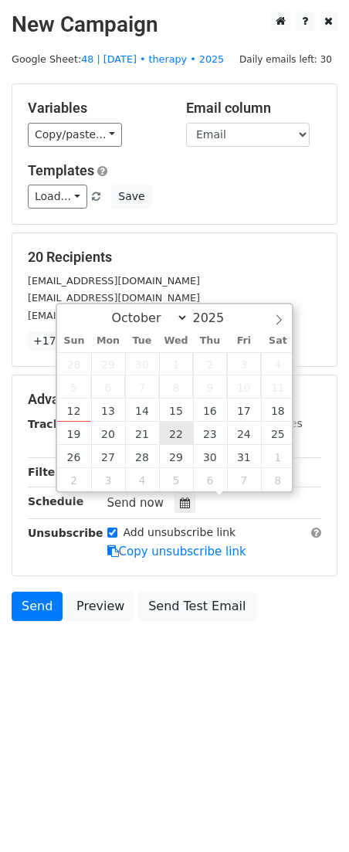
type input "[DATE] 12:00"
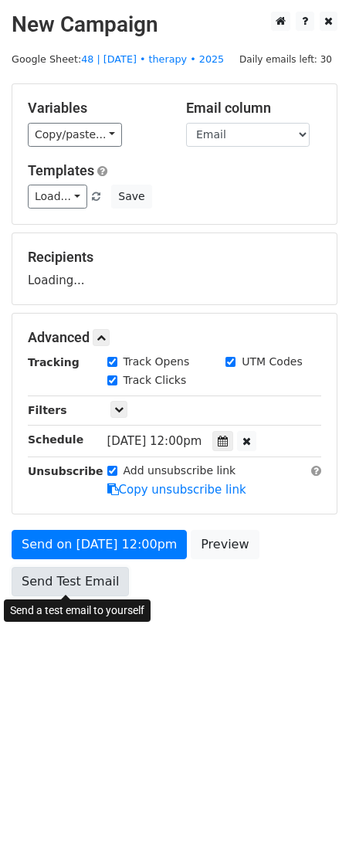
click at [70, 575] on link "Send Test Email" at bounding box center [70, 581] width 117 height 29
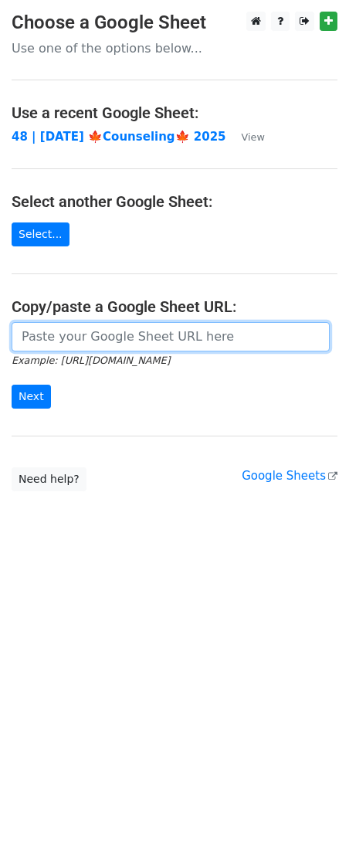
click at [88, 345] on input "url" at bounding box center [171, 336] width 318 height 29
paste input "[URL][DOMAIN_NAME]"
type input "[URL][DOMAIN_NAME]"
click at [12, 385] on input "Next" at bounding box center [31, 397] width 39 height 24
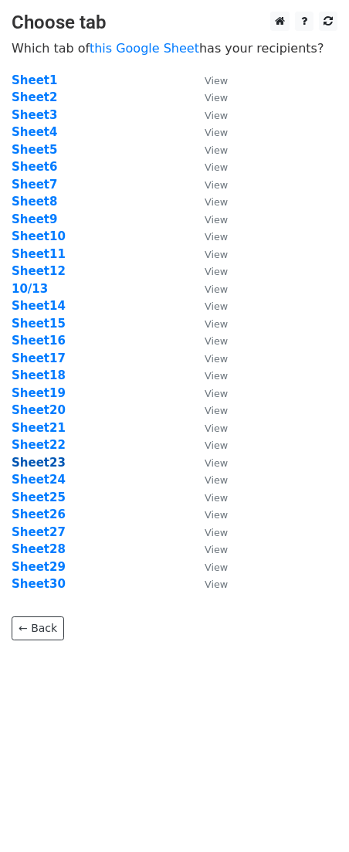
click at [48, 460] on strong "Sheet23" at bounding box center [39, 463] width 54 height 14
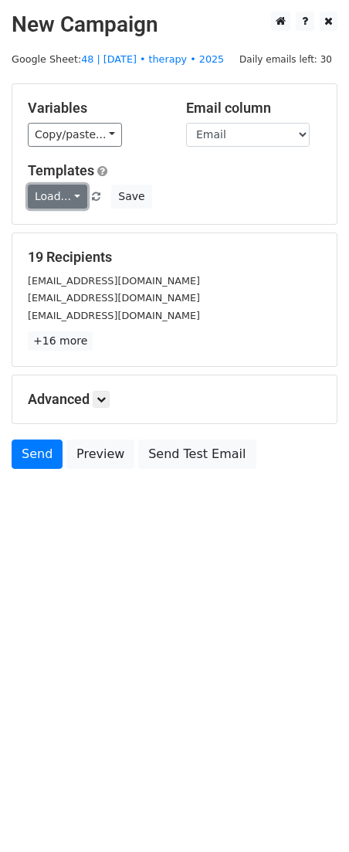
click at [62, 193] on link "Load..." at bounding box center [57, 197] width 59 height 24
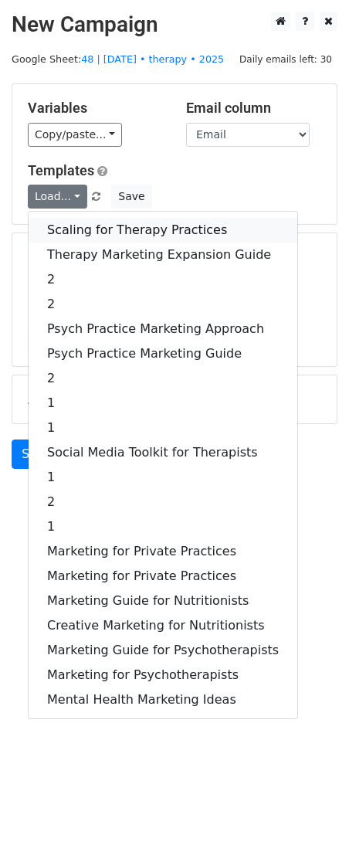
click at [99, 227] on link "Scaling for Therapy Practices" at bounding box center [163, 230] width 269 height 25
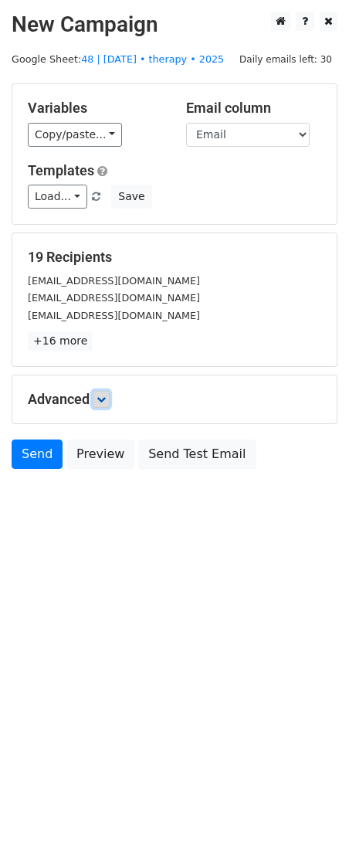
click at [106, 397] on icon at bounding box center [101, 399] width 9 height 9
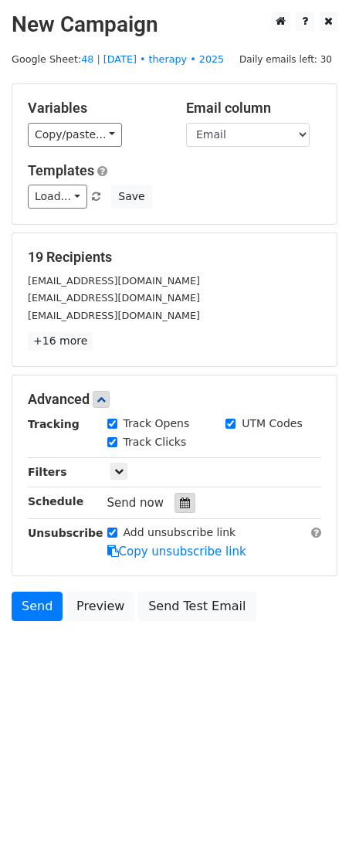
click at [175, 494] on div at bounding box center [185, 503] width 21 height 20
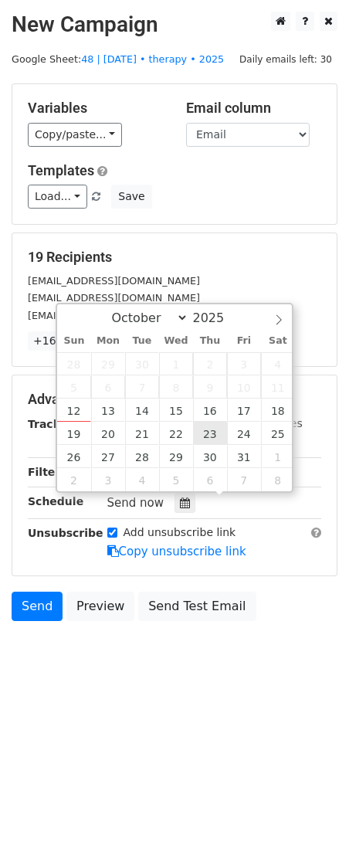
type input "2025-10-23 12:00"
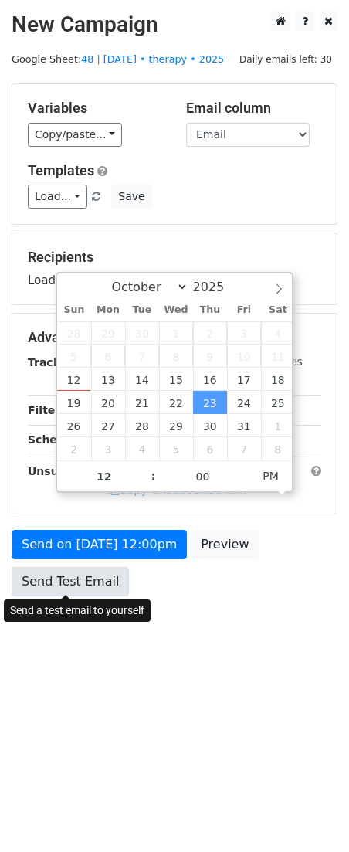
click at [97, 578] on link "Send Test Email" at bounding box center [70, 581] width 117 height 29
